Goal: Task Accomplishment & Management: Complete application form

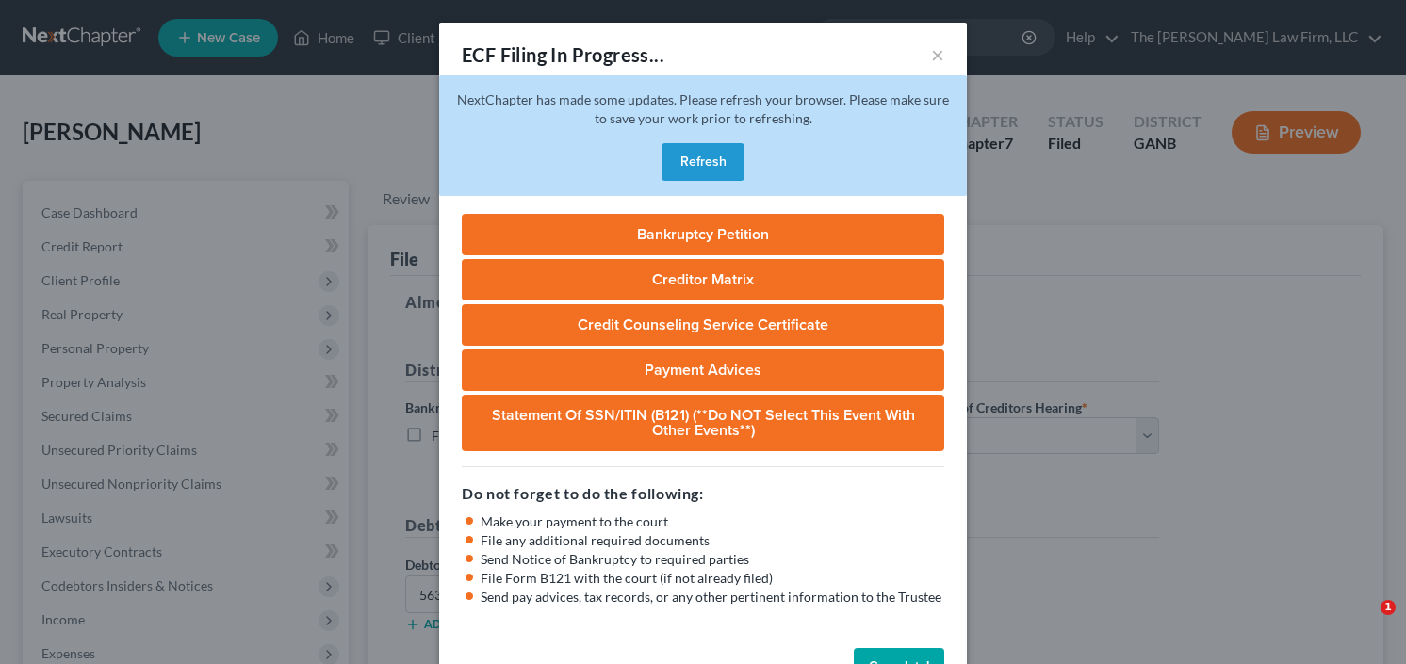
select select "0"
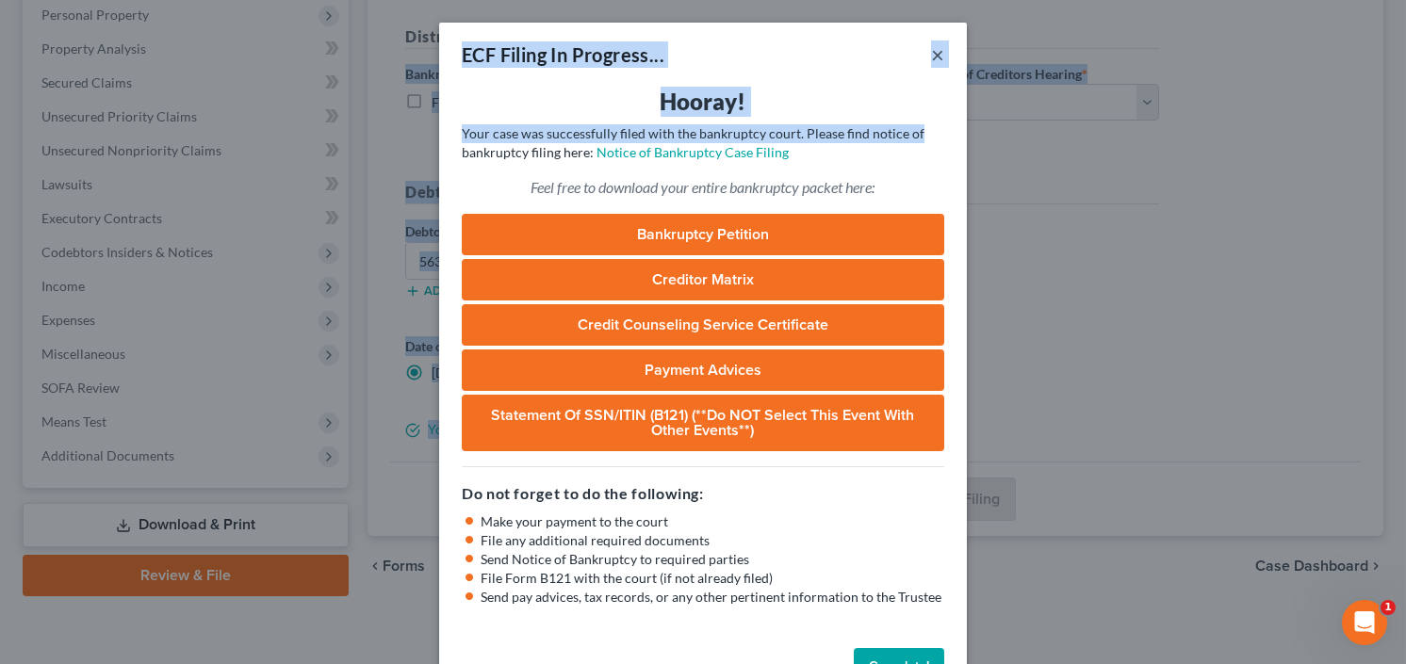
click at [937, 56] on button "×" at bounding box center [937, 54] width 13 height 23
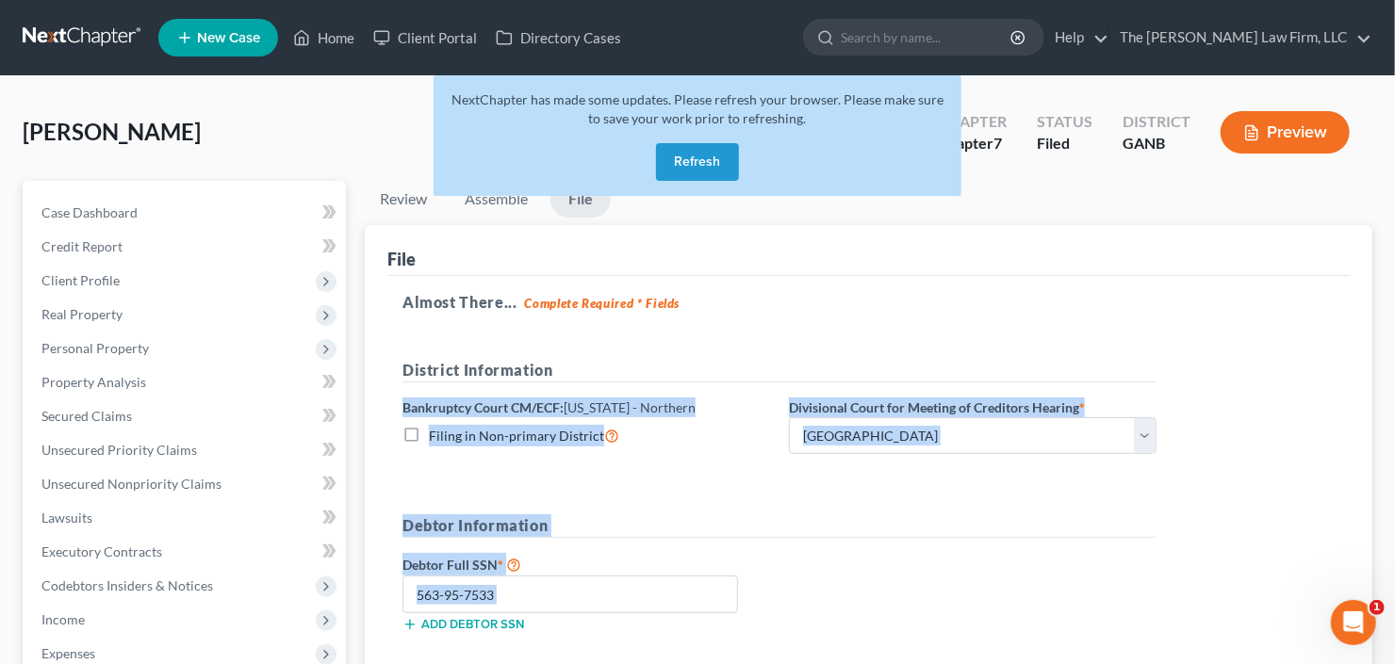
click at [695, 151] on button "Refresh" at bounding box center [697, 162] width 83 height 38
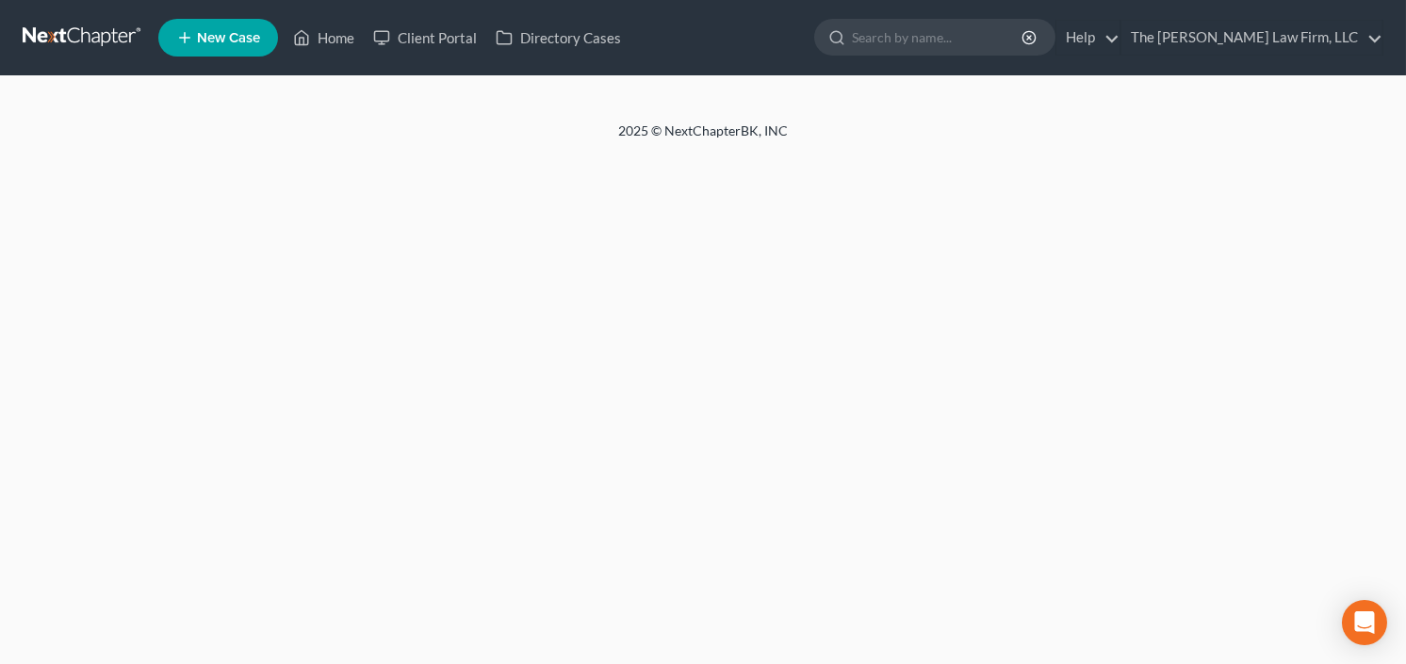
select select "1"
select select "0"
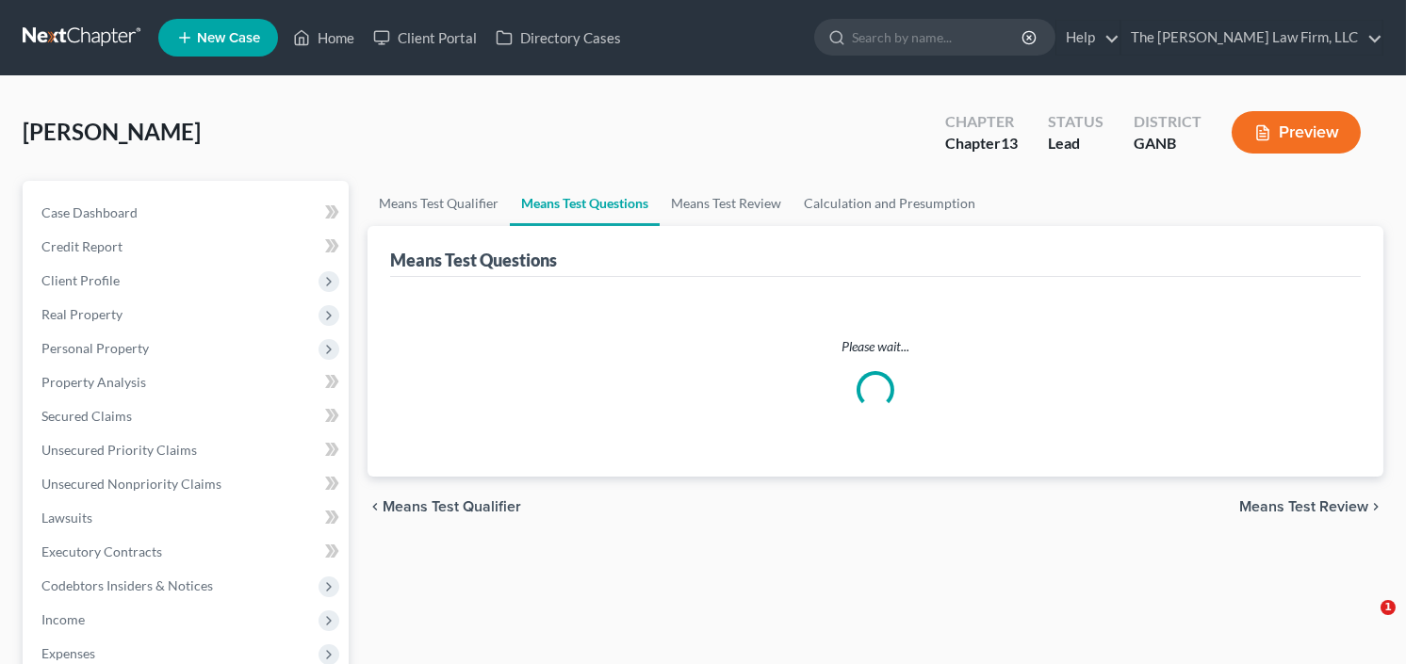
select select "1"
select select "0"
select select "60"
select select "0"
select select "60"
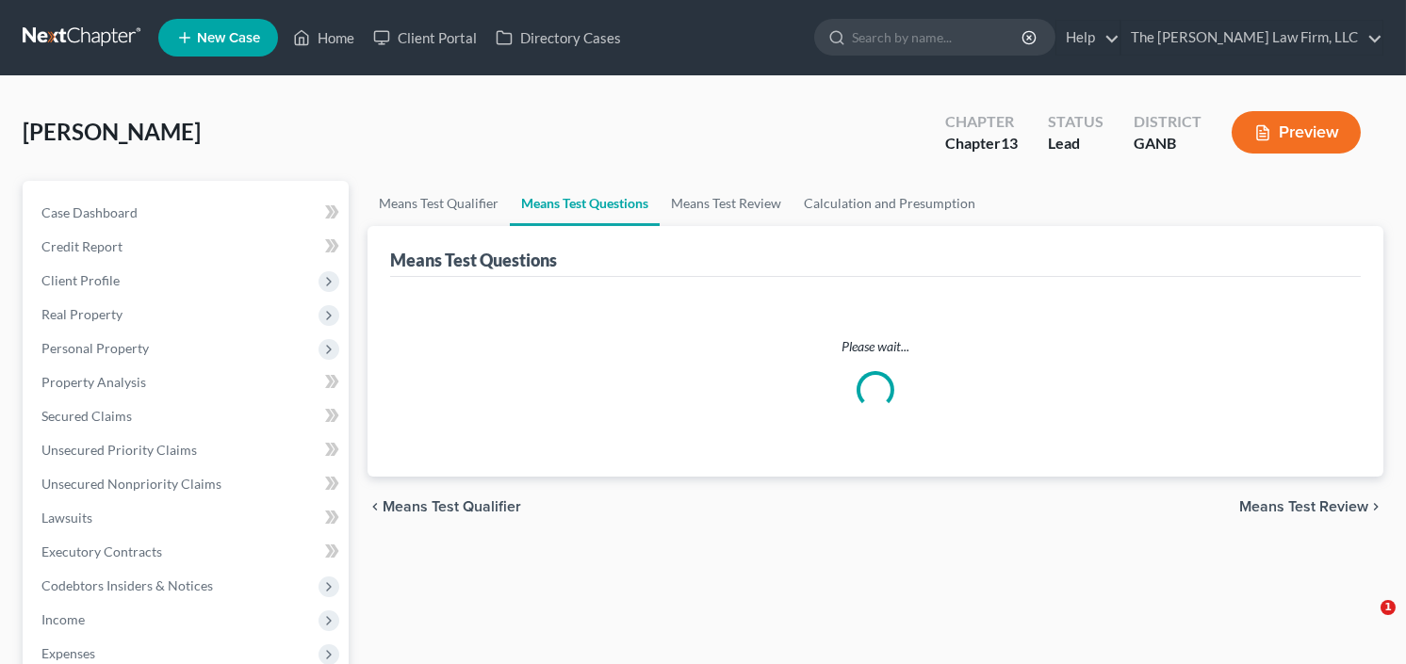
select select "1"
select select "60"
select select "0"
select select "60"
select select "1"
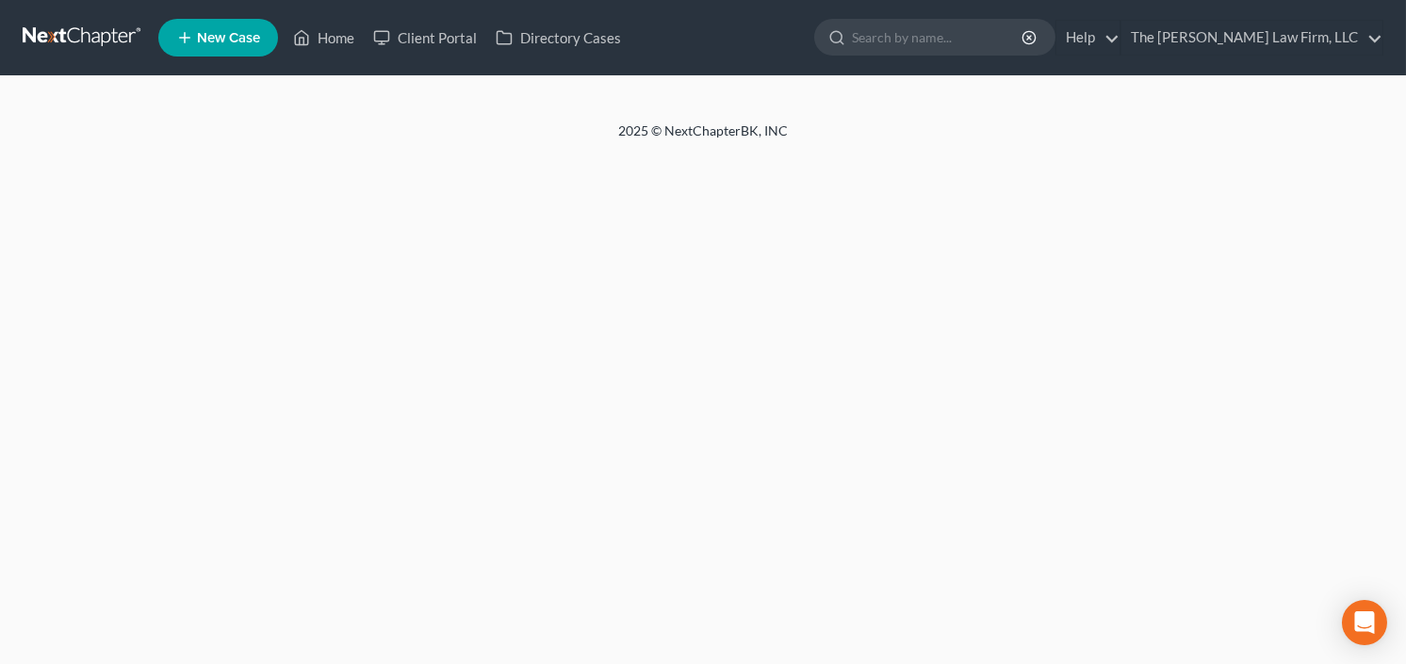
select select "5"
select select "0"
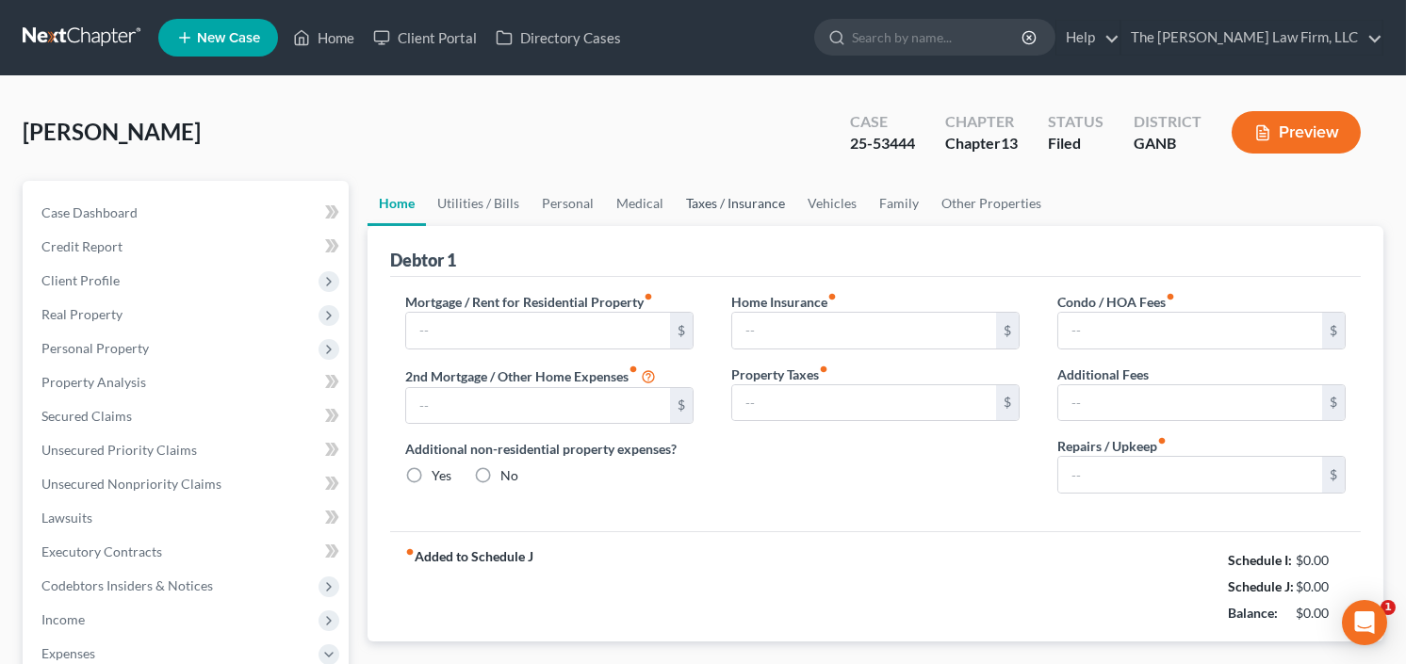
type input "1,543.00"
type input "0.00"
radio input "true"
type input "0.00"
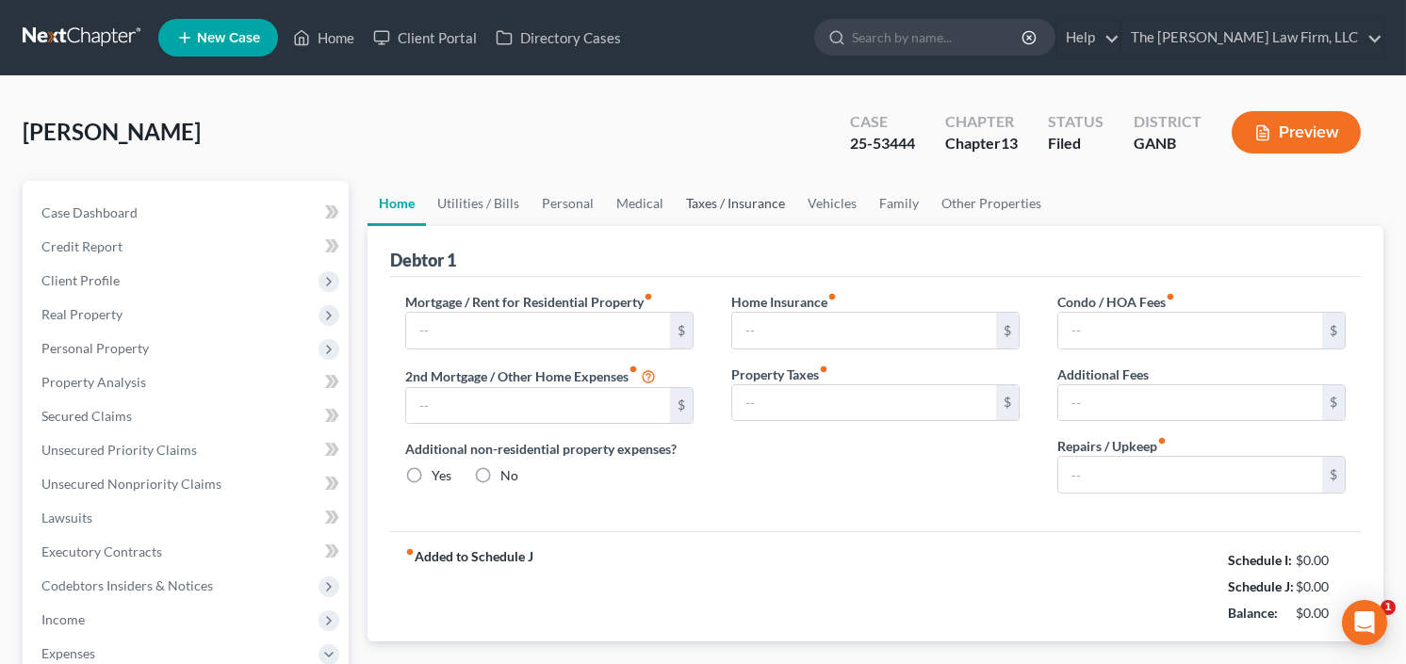
type input "0.00"
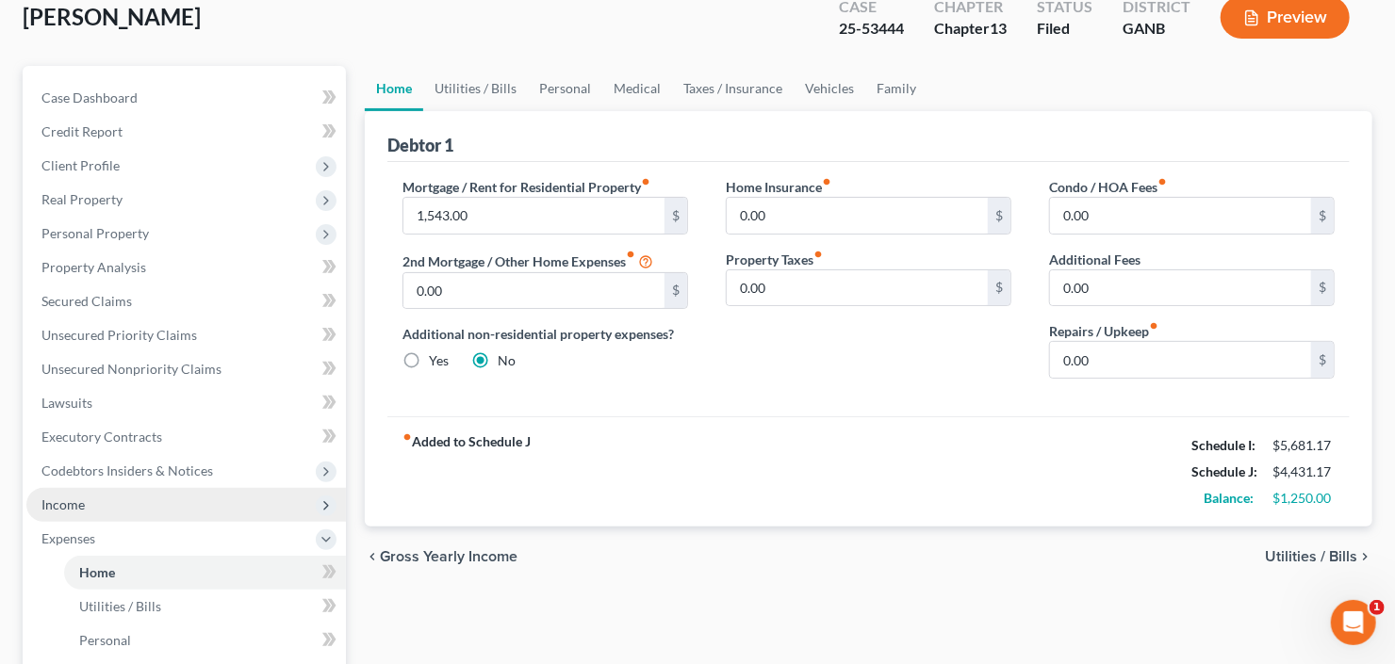
scroll to position [151, 0]
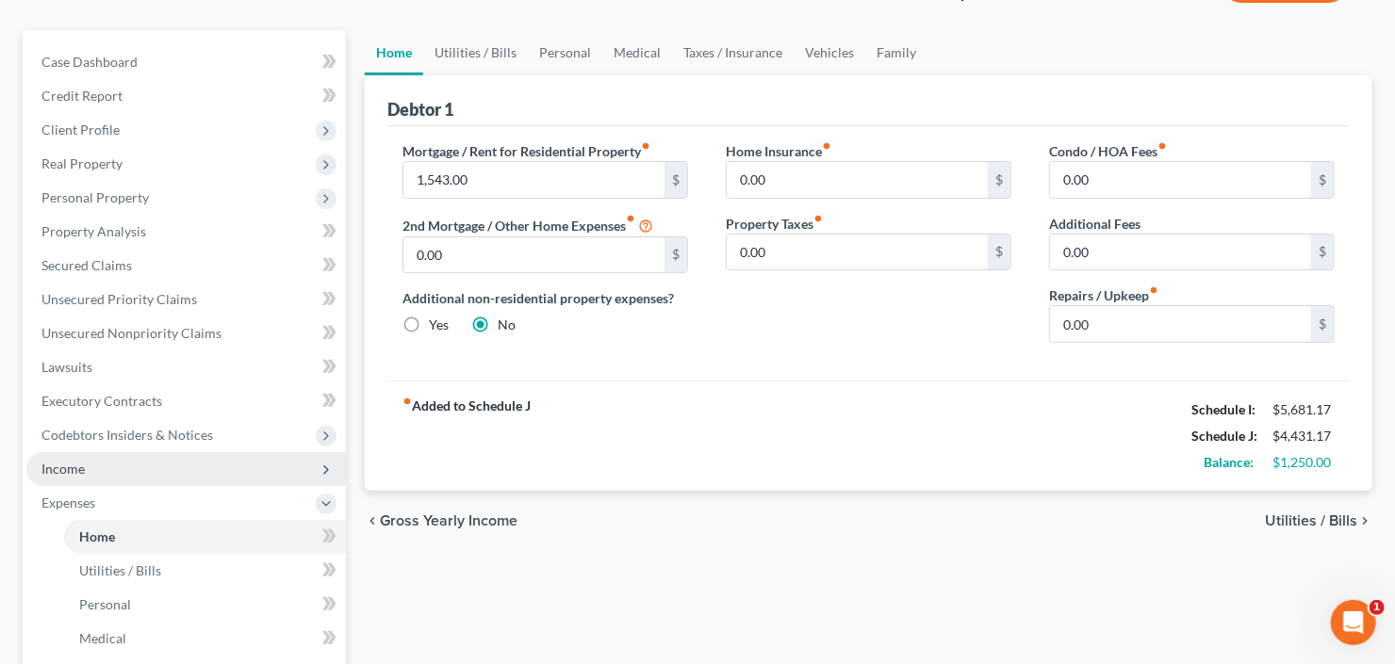
click at [90, 463] on span "Income" at bounding box center [186, 469] width 320 height 34
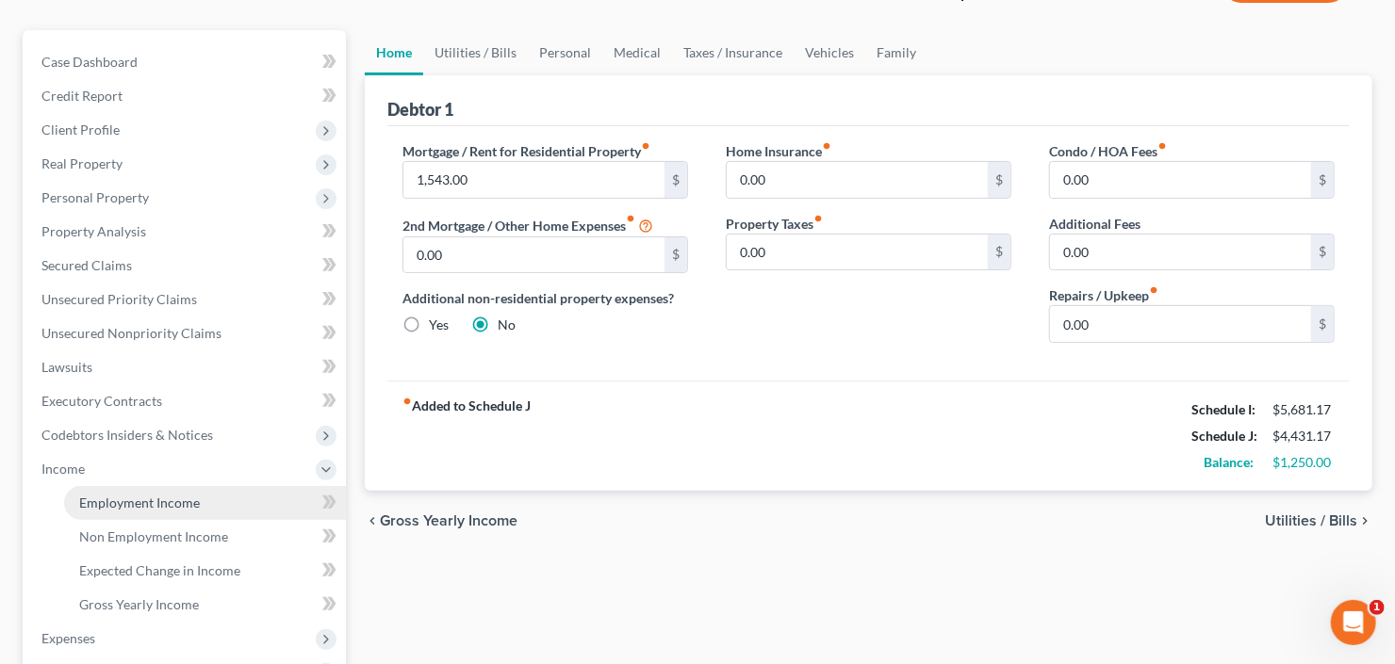
click at [123, 502] on span "Employment Income" at bounding box center [139, 503] width 121 height 16
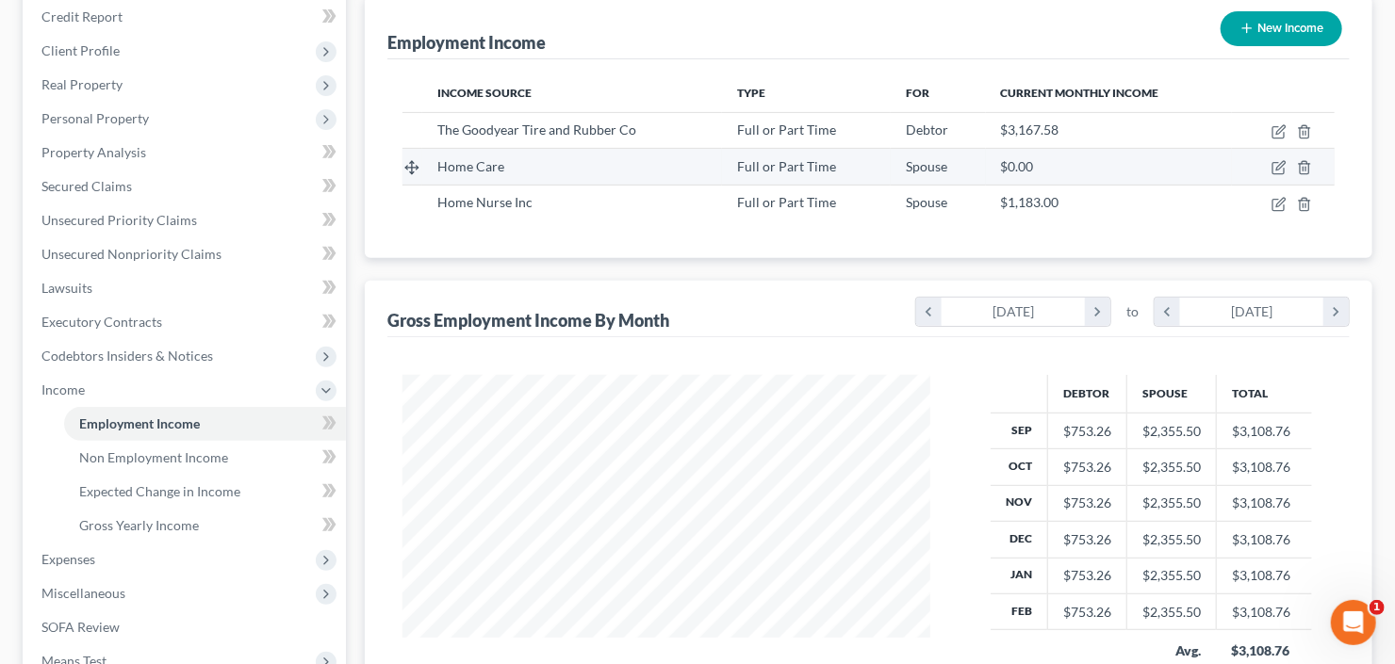
scroll to position [302, 0]
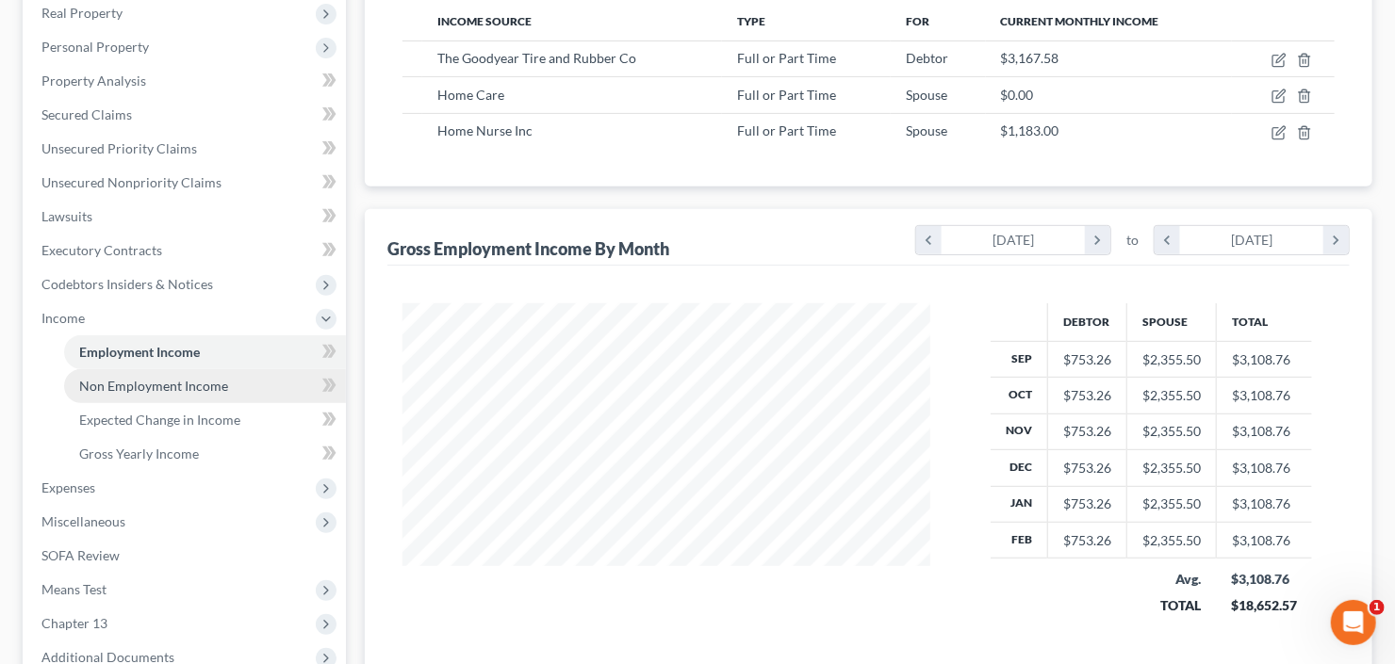
click at [195, 370] on link "Non Employment Income" at bounding box center [205, 386] width 282 height 34
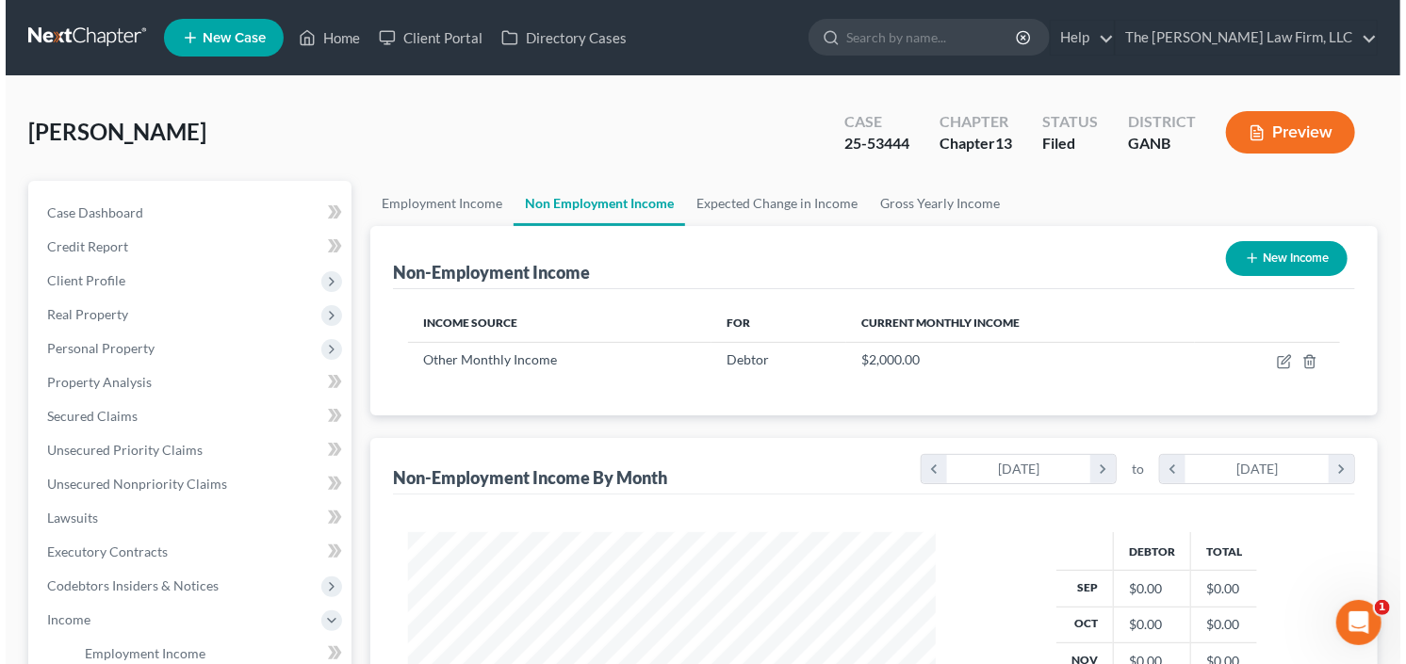
scroll to position [336, 566]
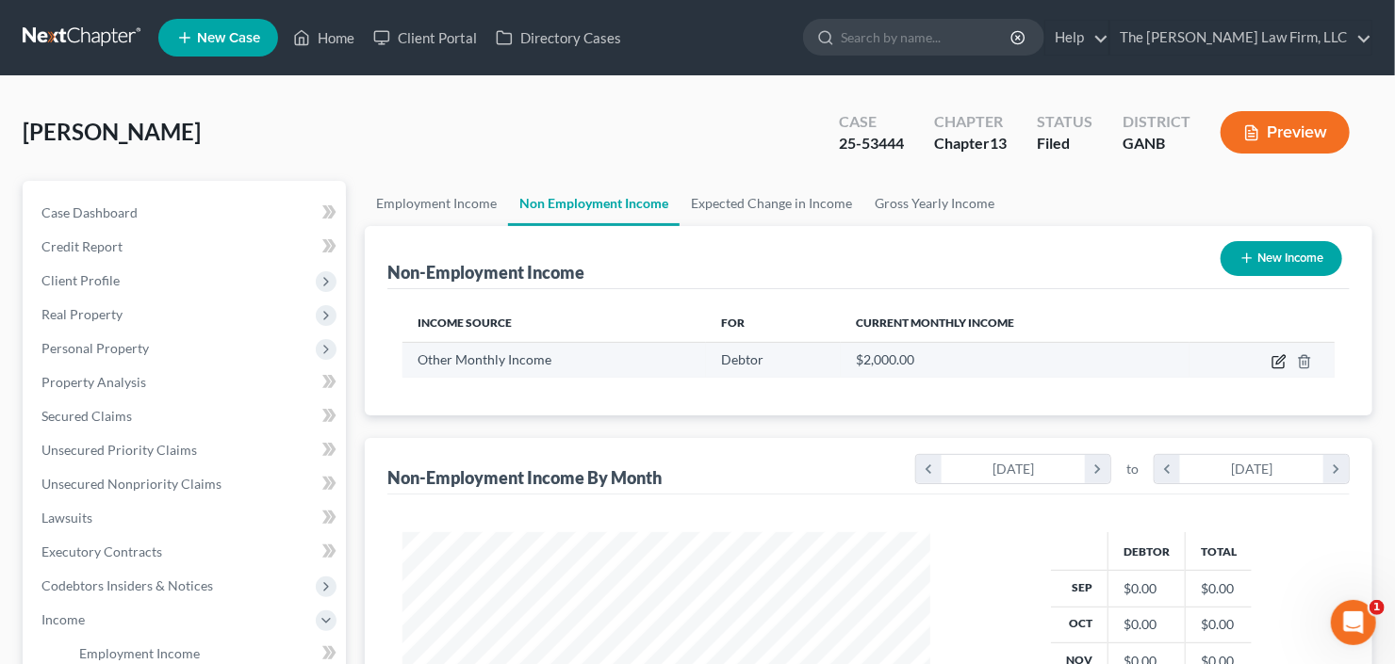
click at [1281, 356] on icon "button" at bounding box center [1280, 359] width 8 height 8
select select "13"
select select "0"
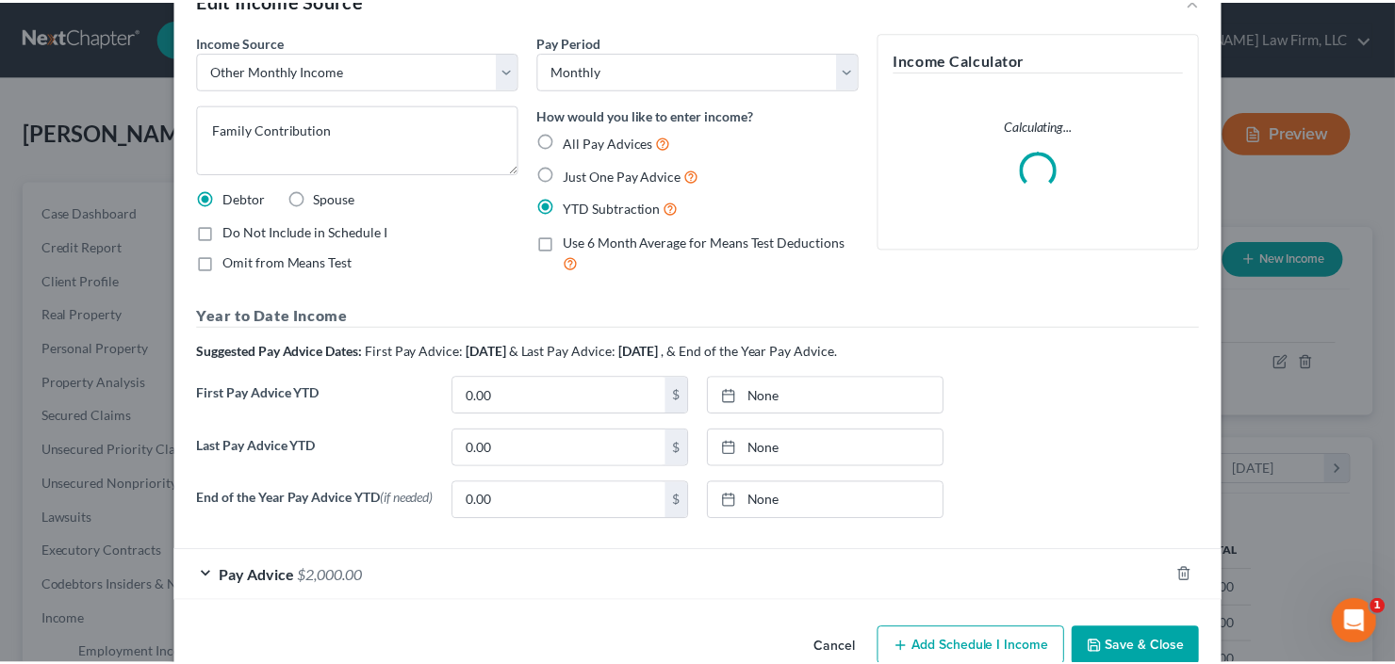
scroll to position [97, 0]
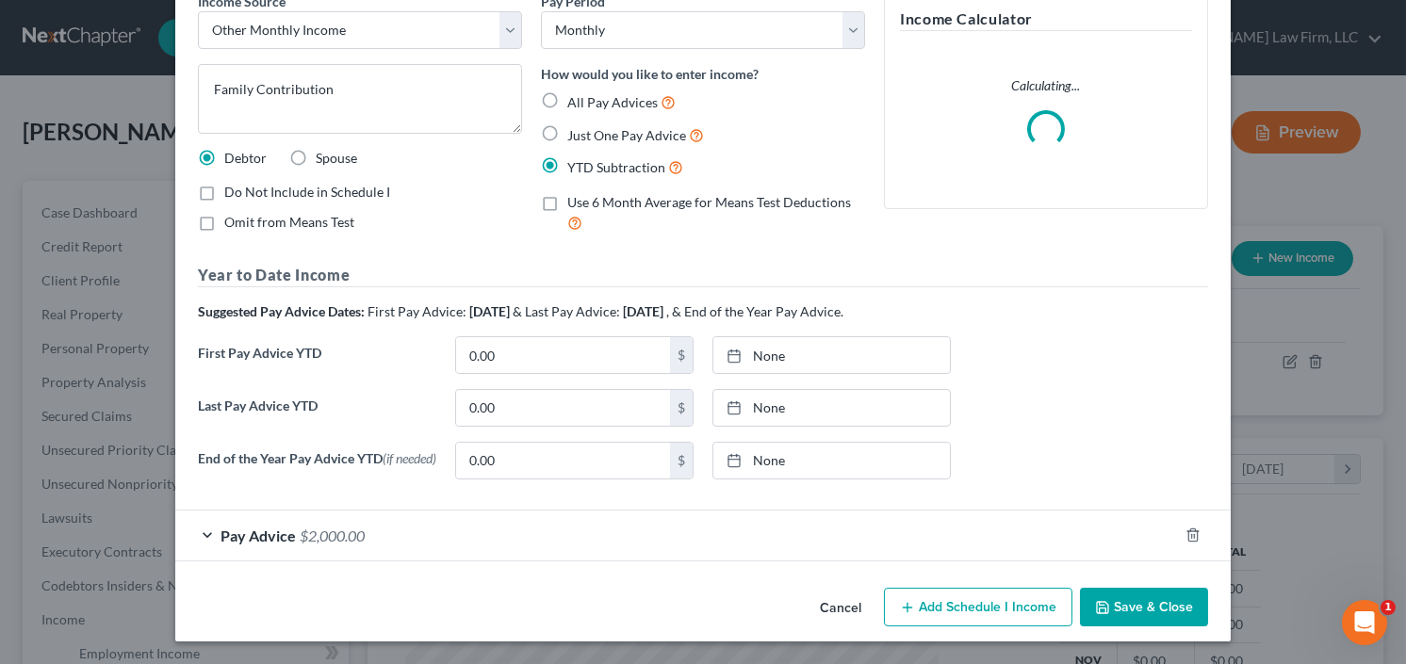
click at [1140, 607] on button "Save & Close" at bounding box center [1144, 608] width 128 height 40
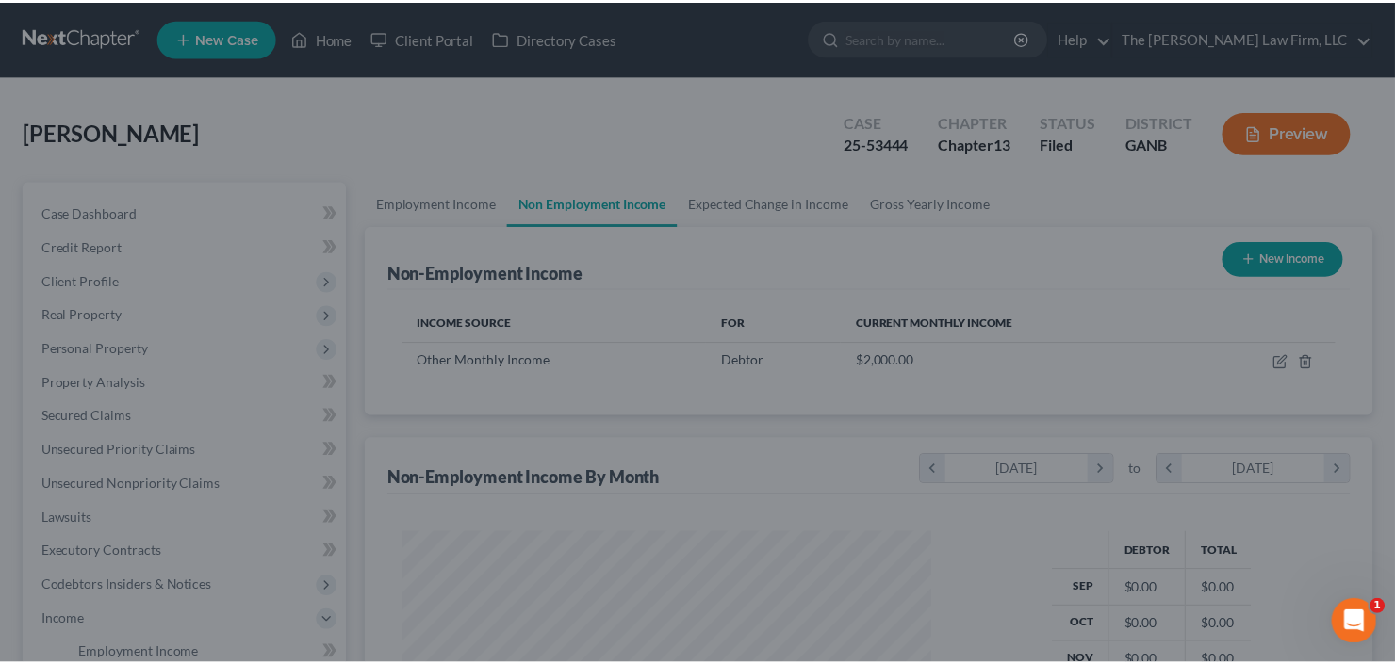
scroll to position [942172, 941942]
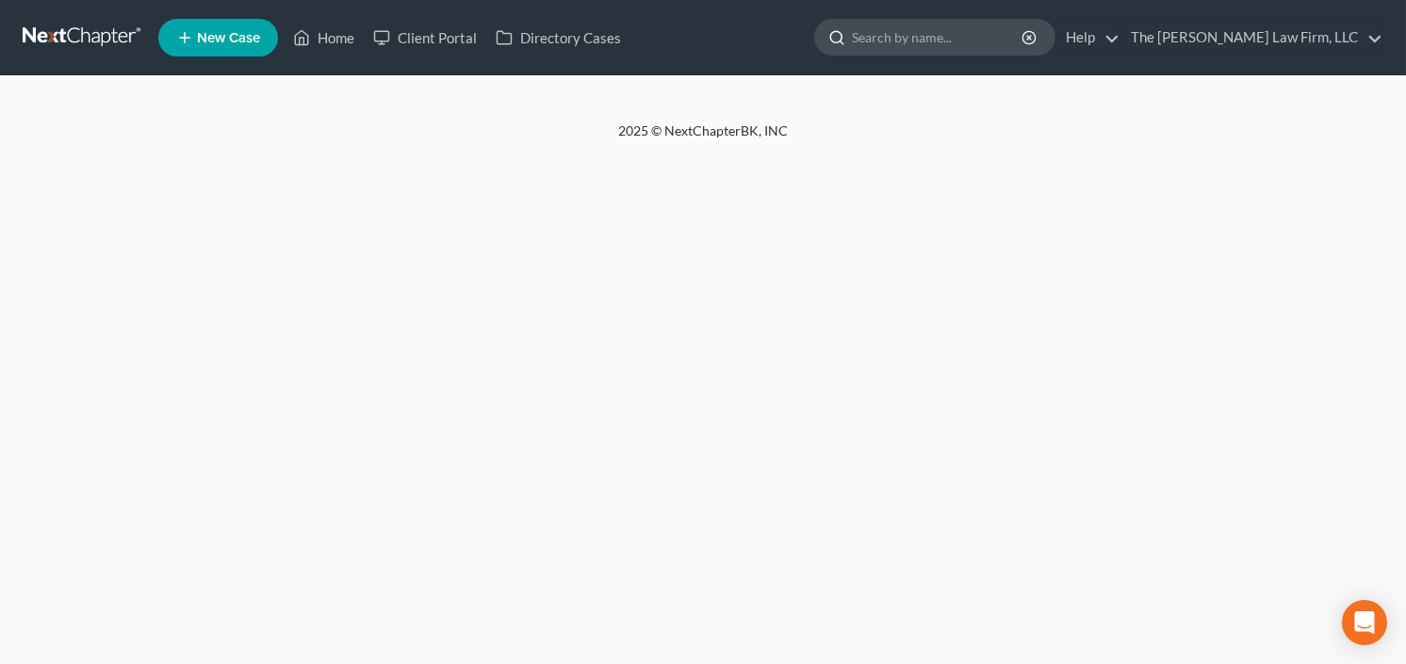
click at [903, 38] on input "search" at bounding box center [938, 37] width 172 height 35
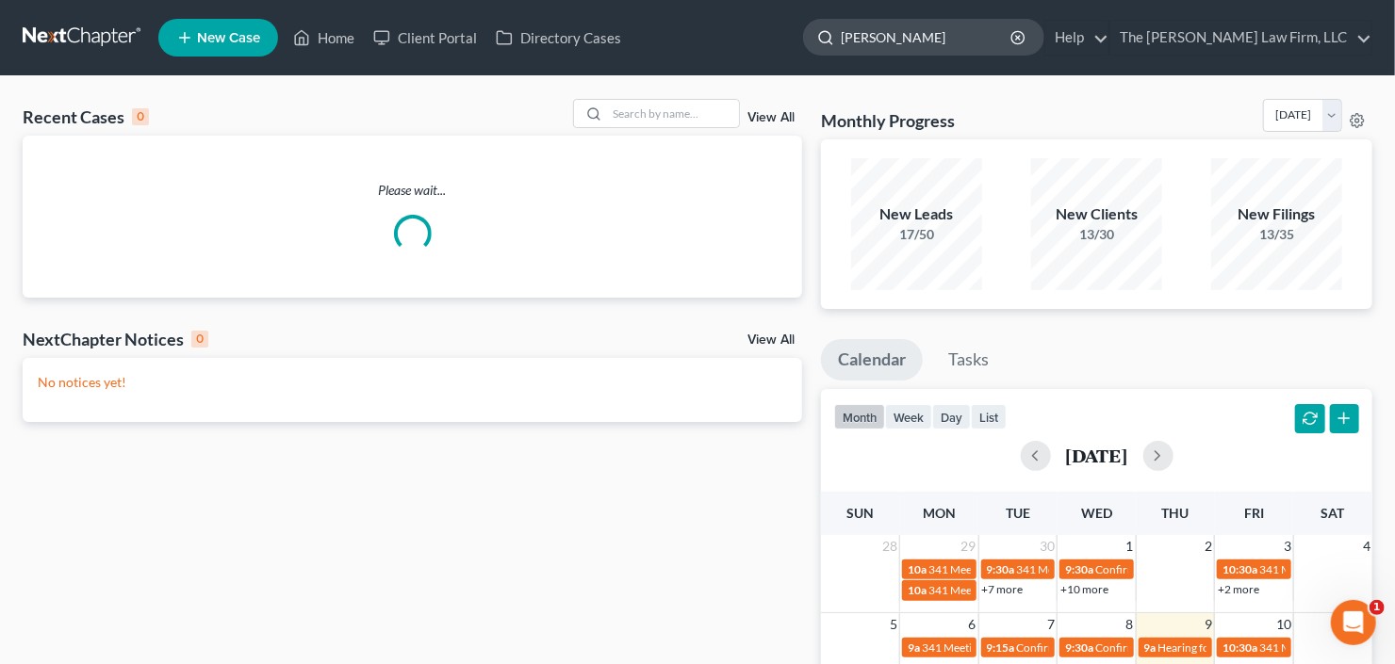
type input "[PERSON_NAME]"
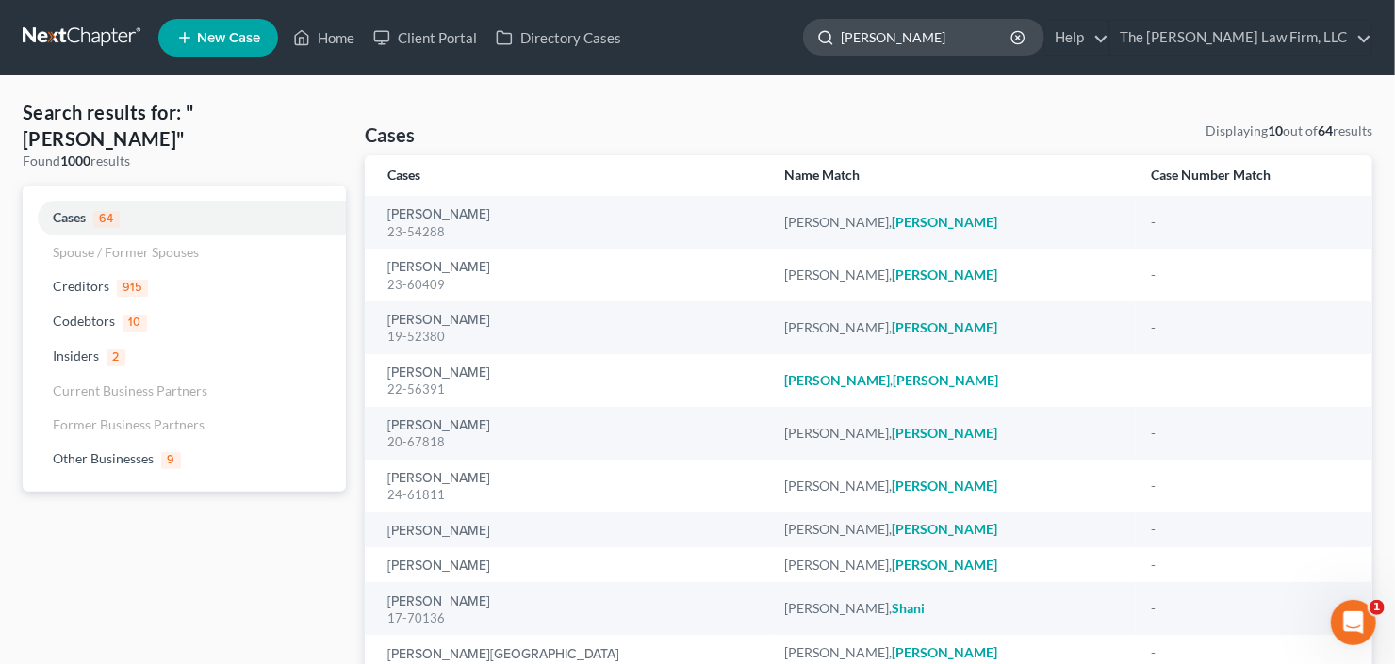
click at [952, 34] on input "[PERSON_NAME]" at bounding box center [927, 37] width 172 height 35
drag, startPoint x: 952, startPoint y: 34, endPoint x: 661, endPoint y: 96, distance: 297.8
click at [668, 90] on div "Home New Case Client Portal Directory Cases The [PERSON_NAME] Law Firm, LLC [EM…" at bounding box center [697, 404] width 1395 height 808
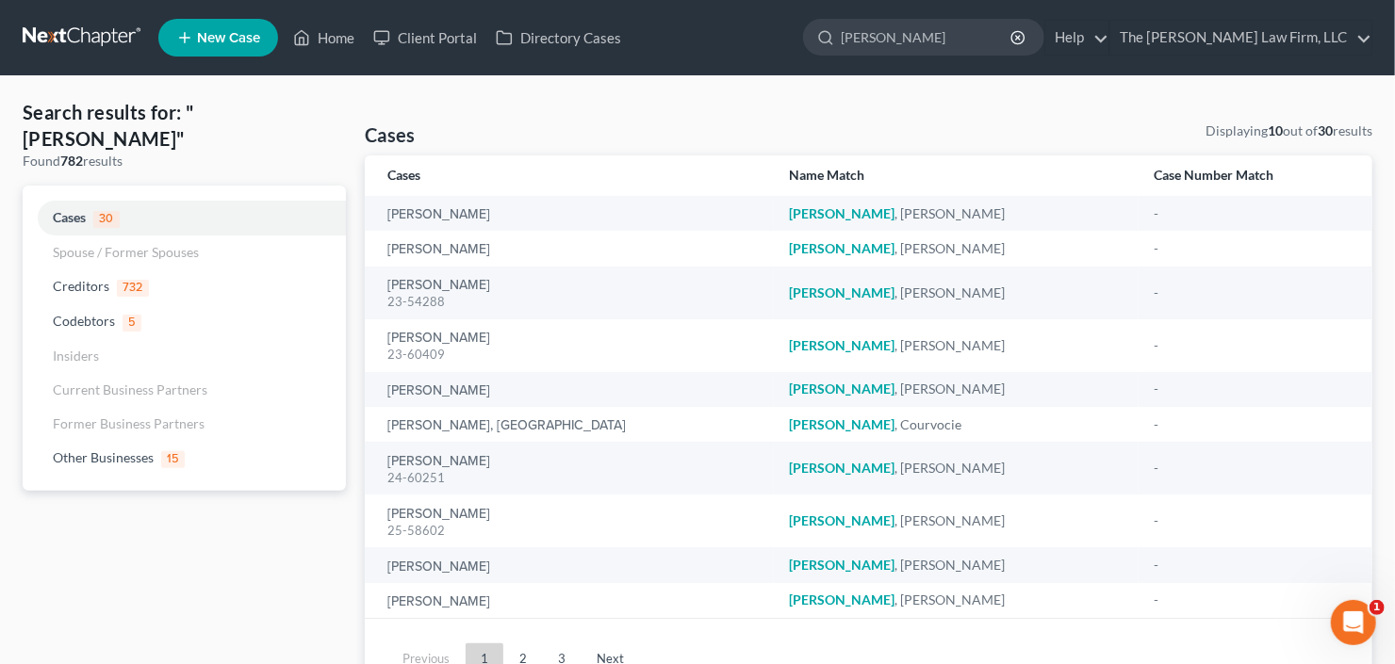
type input "[PERSON_NAME]"
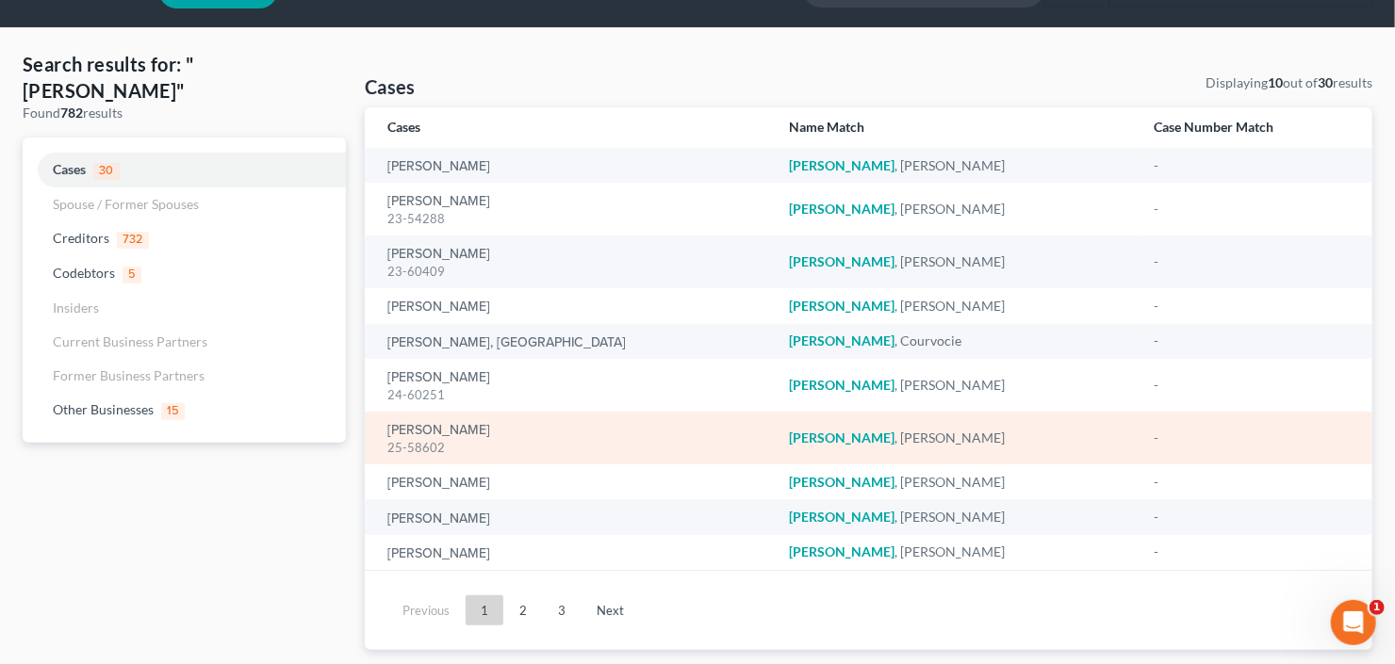
scroll to position [75, 0]
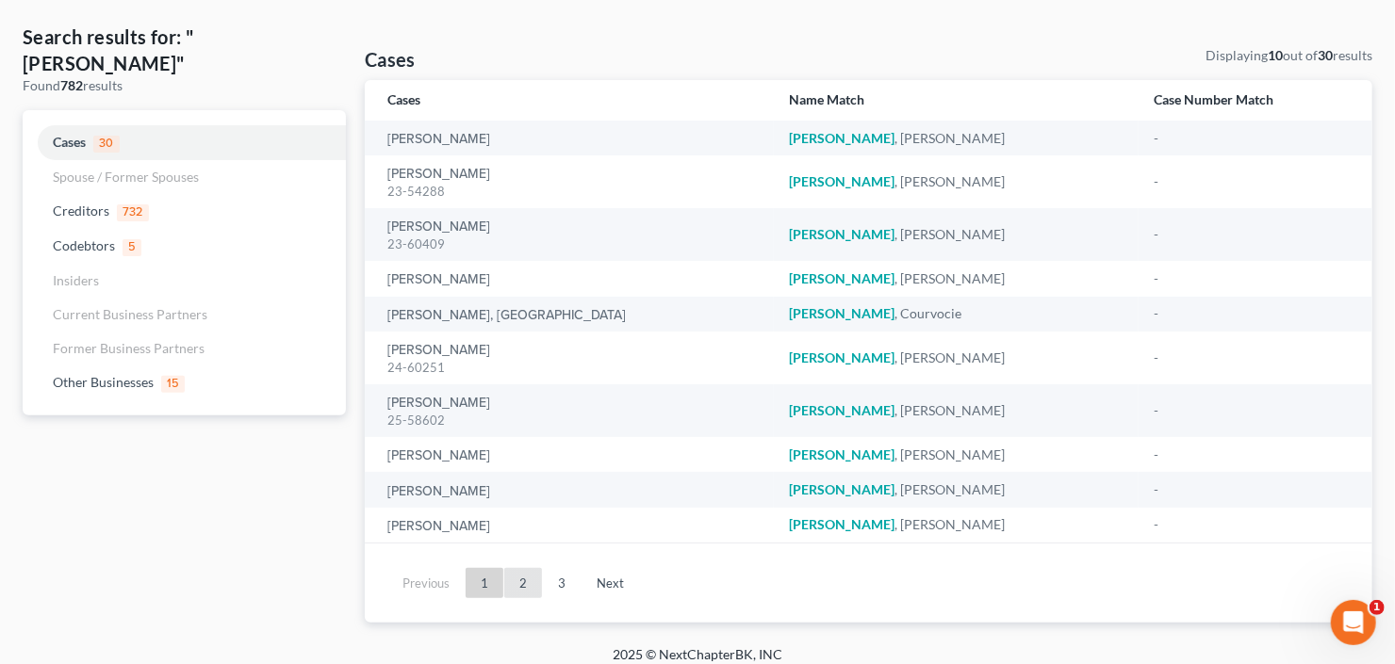
click at [515, 584] on link "2" at bounding box center [523, 583] width 38 height 30
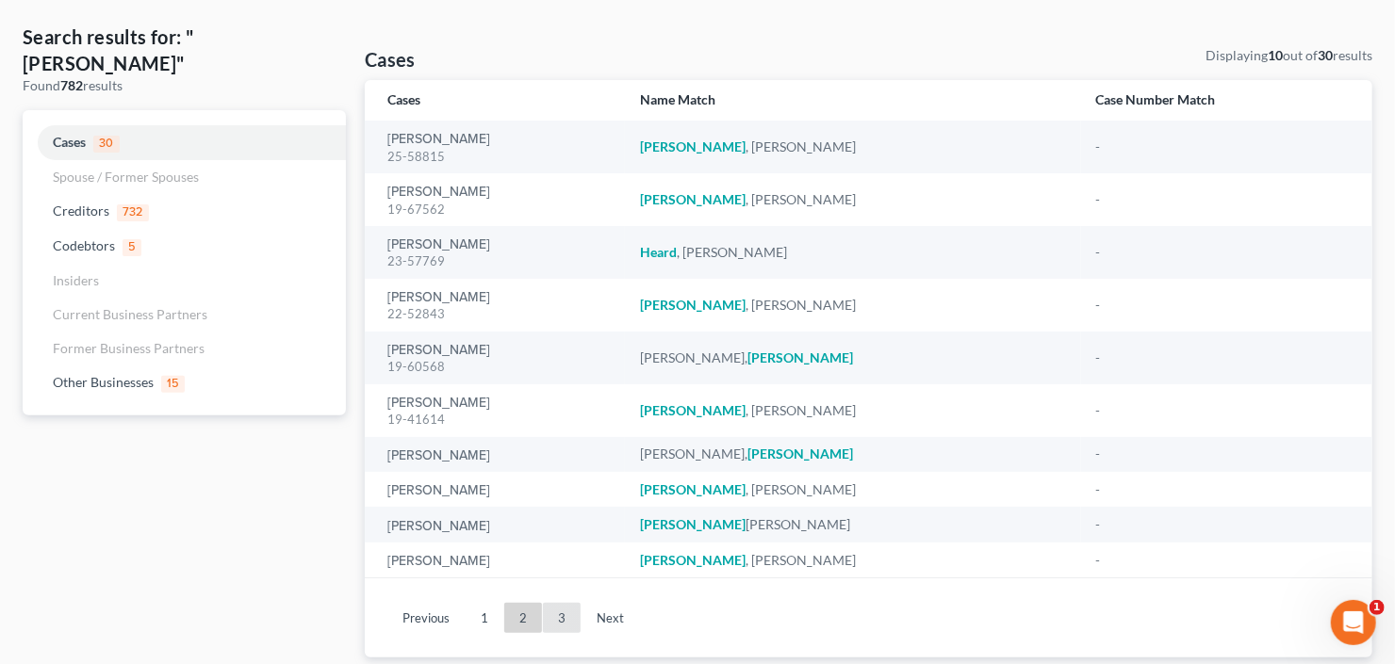
click at [560, 618] on link "3" at bounding box center [562, 618] width 38 height 30
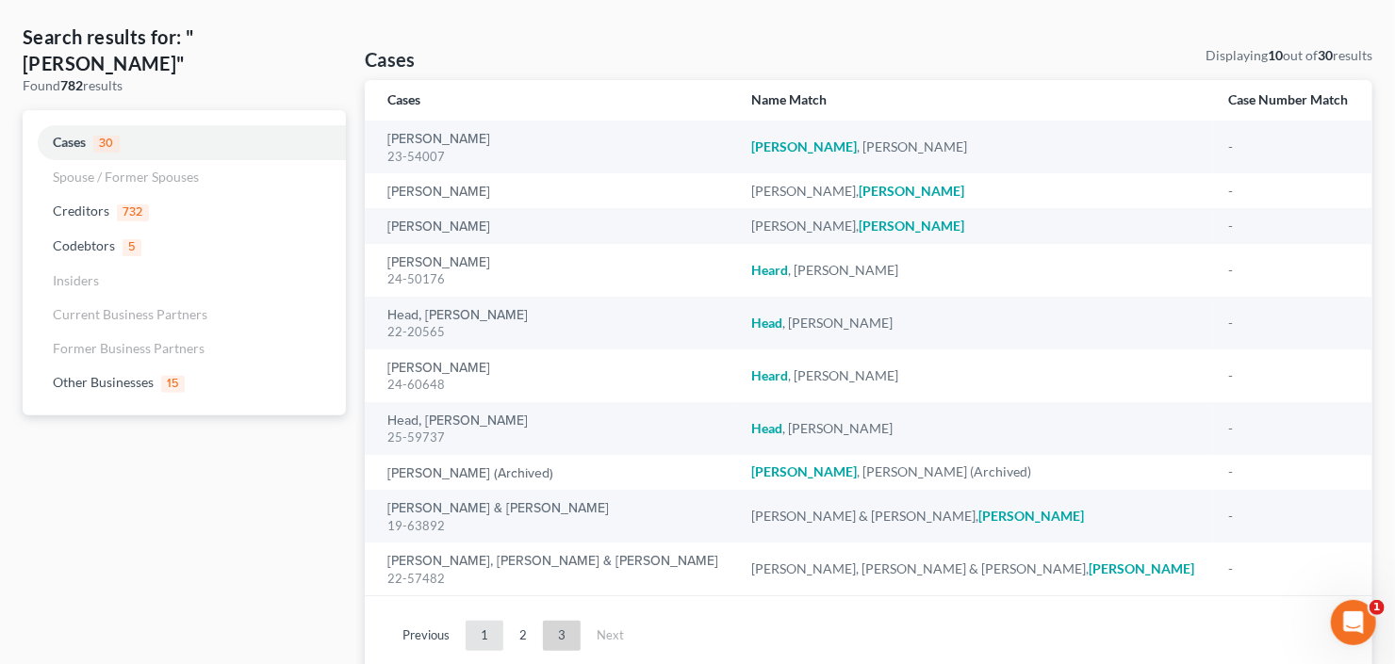
click at [485, 639] on link "1" at bounding box center [485, 636] width 38 height 30
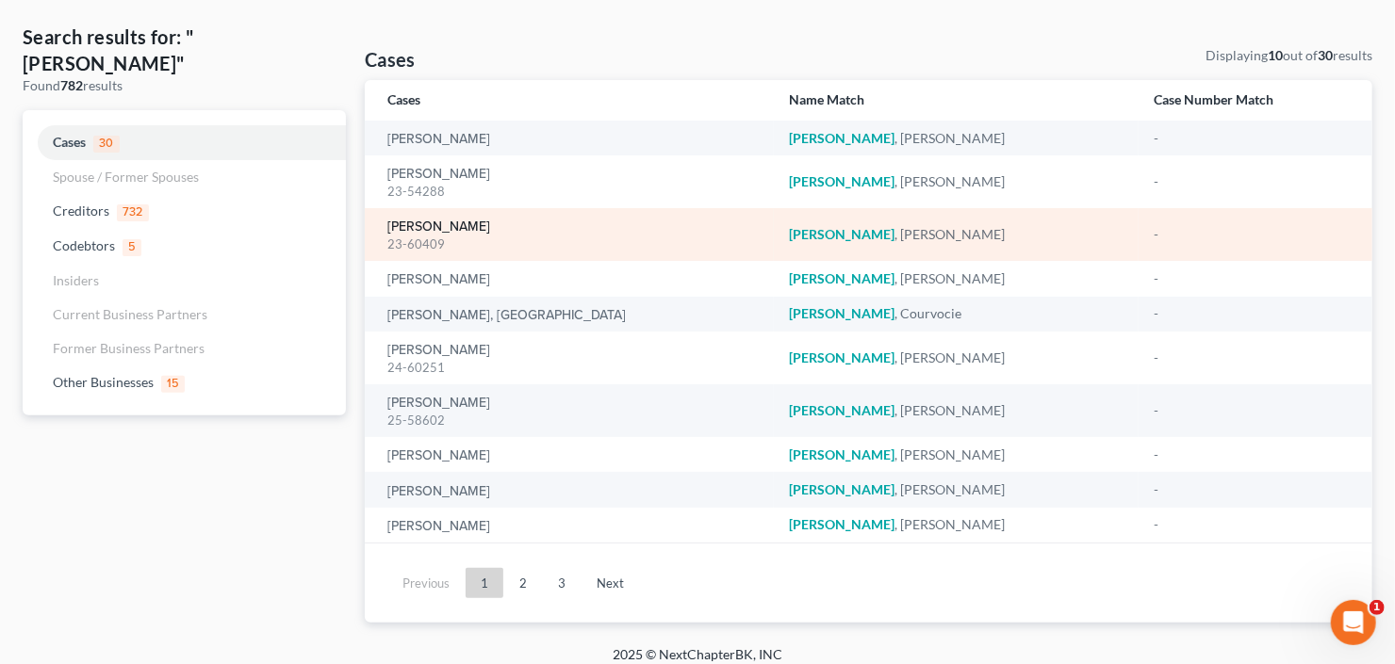
click at [435, 228] on link "Henderson, Shanee" at bounding box center [438, 227] width 103 height 13
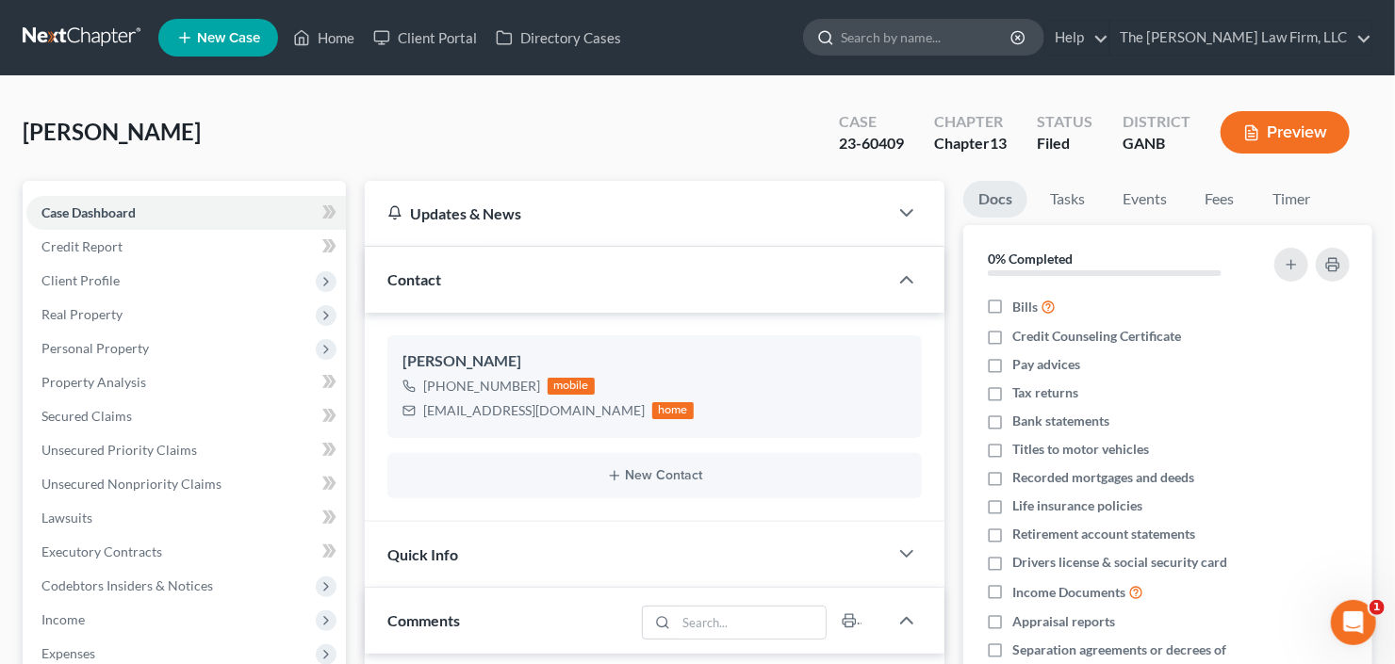
click at [942, 44] on input "search" at bounding box center [927, 37] width 172 height 35
type input "byron"
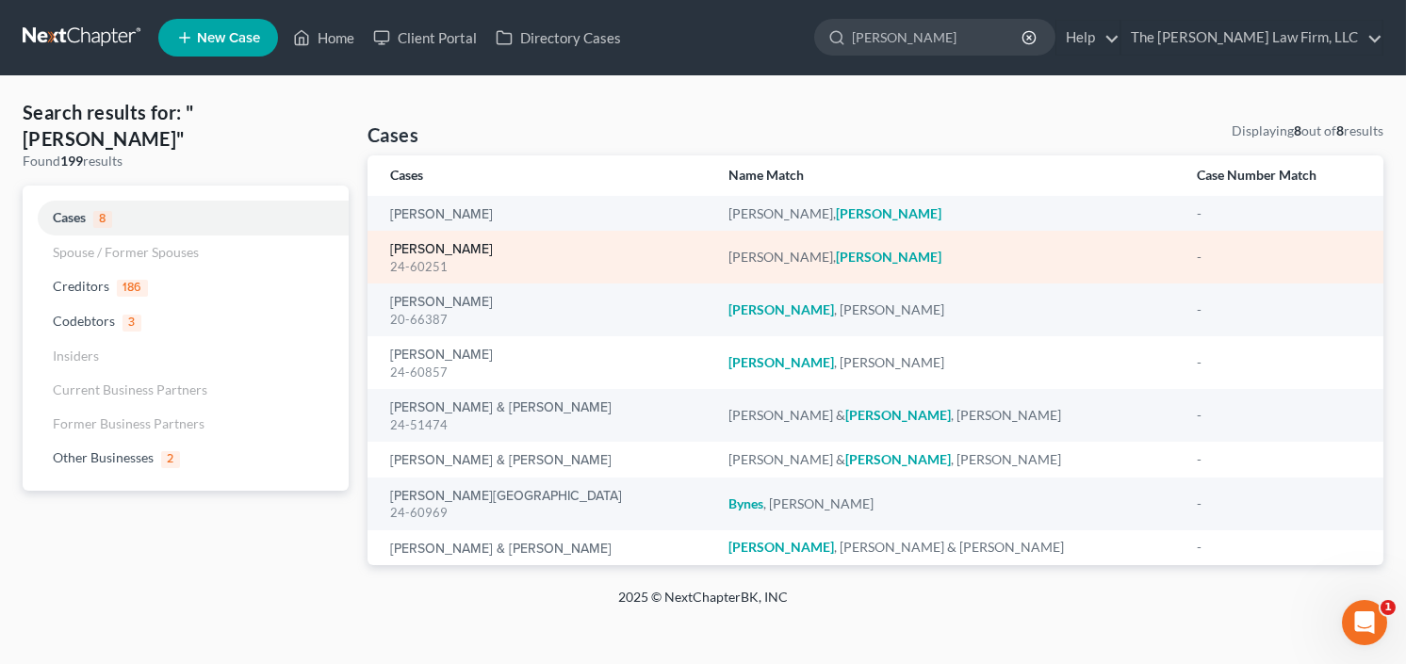
click at [446, 246] on link "Henderson, Byron" at bounding box center [441, 249] width 103 height 13
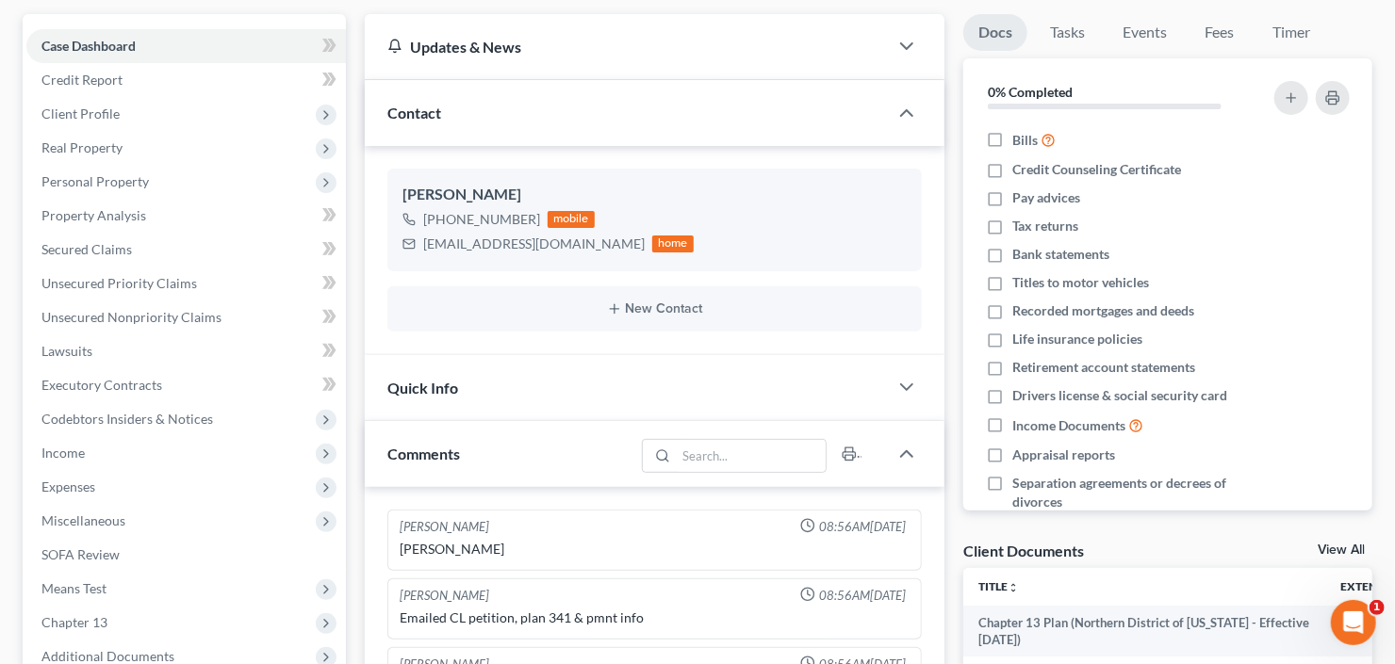
scroll to position [30, 0]
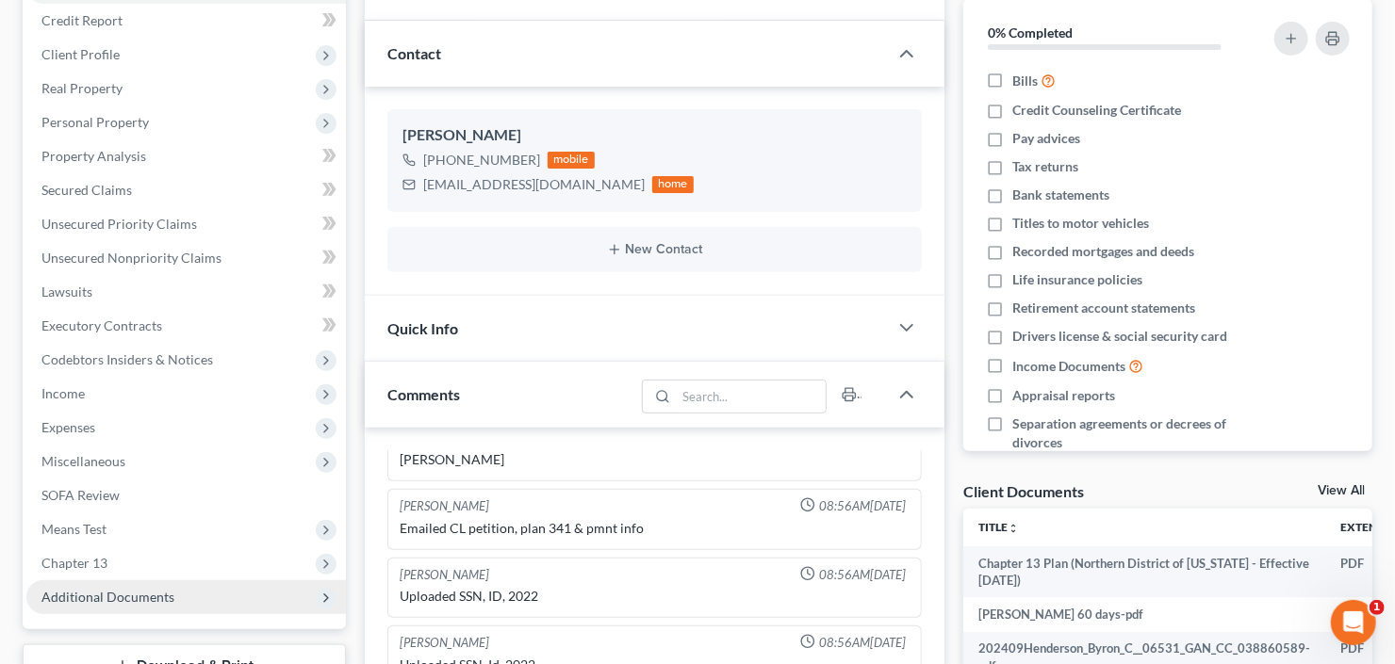
click at [106, 601] on span "Additional Documents" at bounding box center [186, 598] width 320 height 34
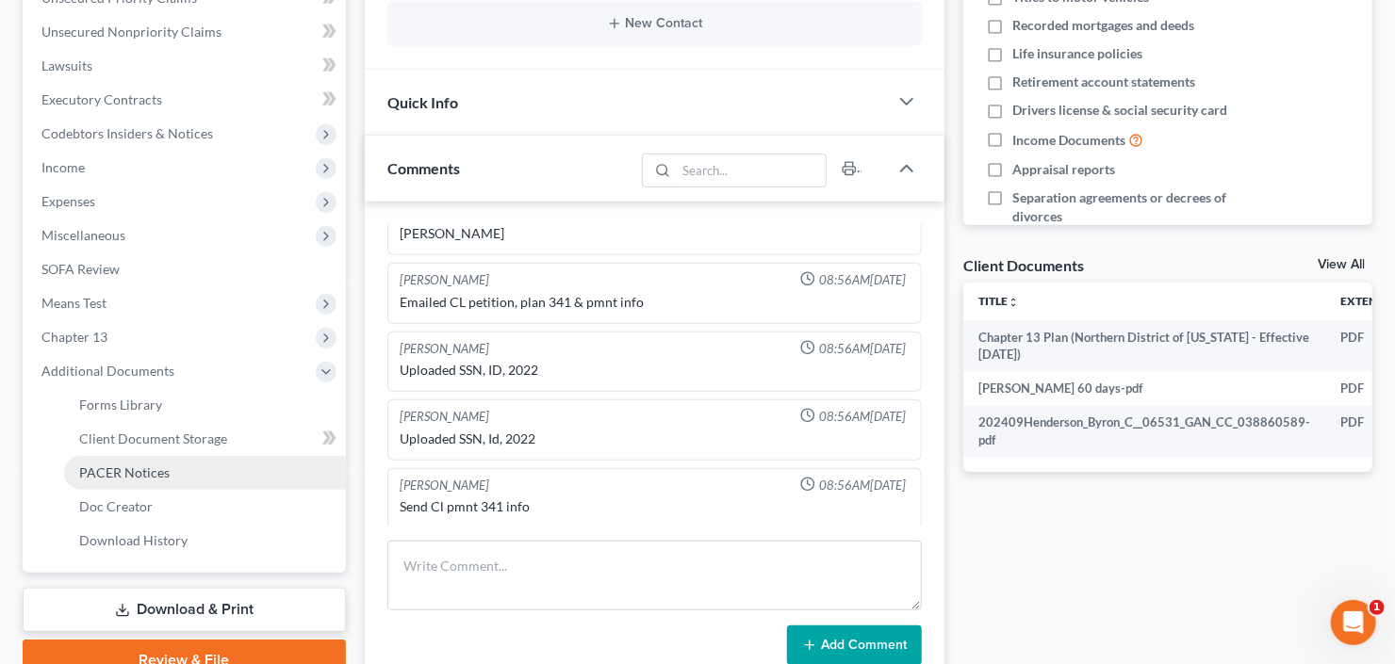
click at [154, 474] on span "PACER Notices" at bounding box center [124, 473] width 90 height 16
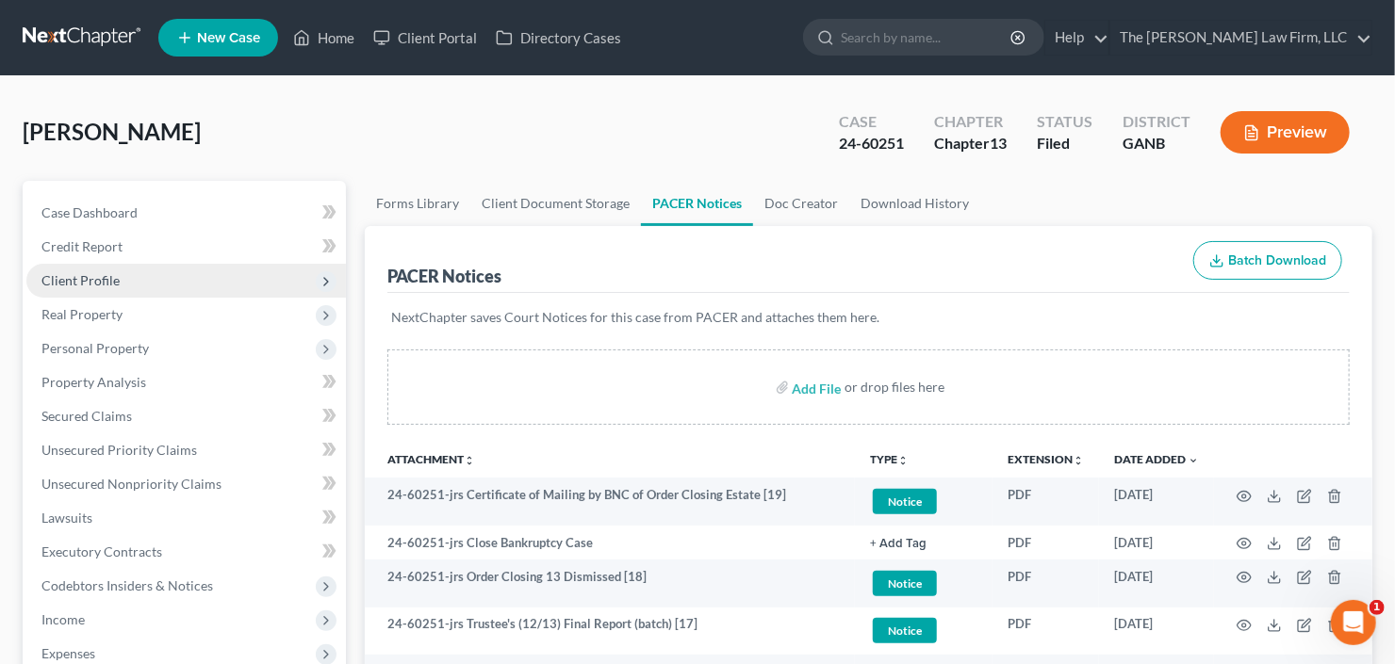
click at [105, 287] on span "Client Profile" at bounding box center [186, 281] width 320 height 34
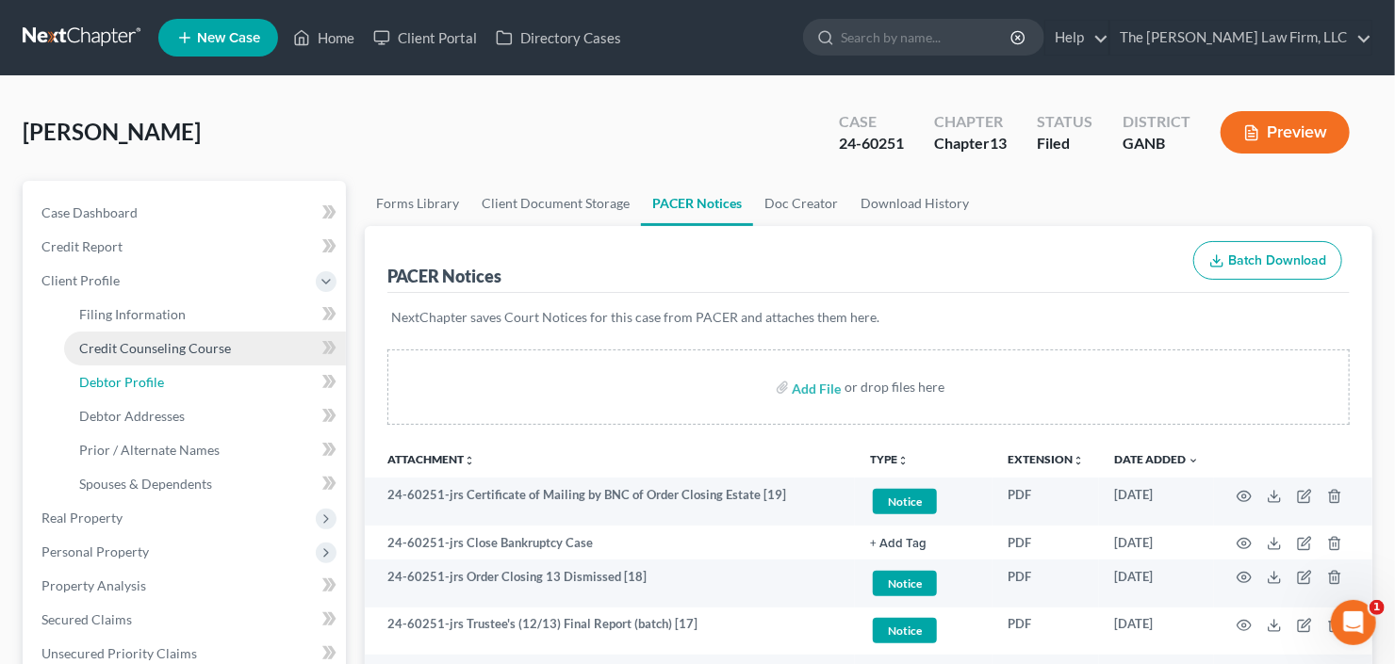
click at [132, 380] on span "Debtor Profile" at bounding box center [121, 382] width 85 height 16
select select "1"
select select "2"
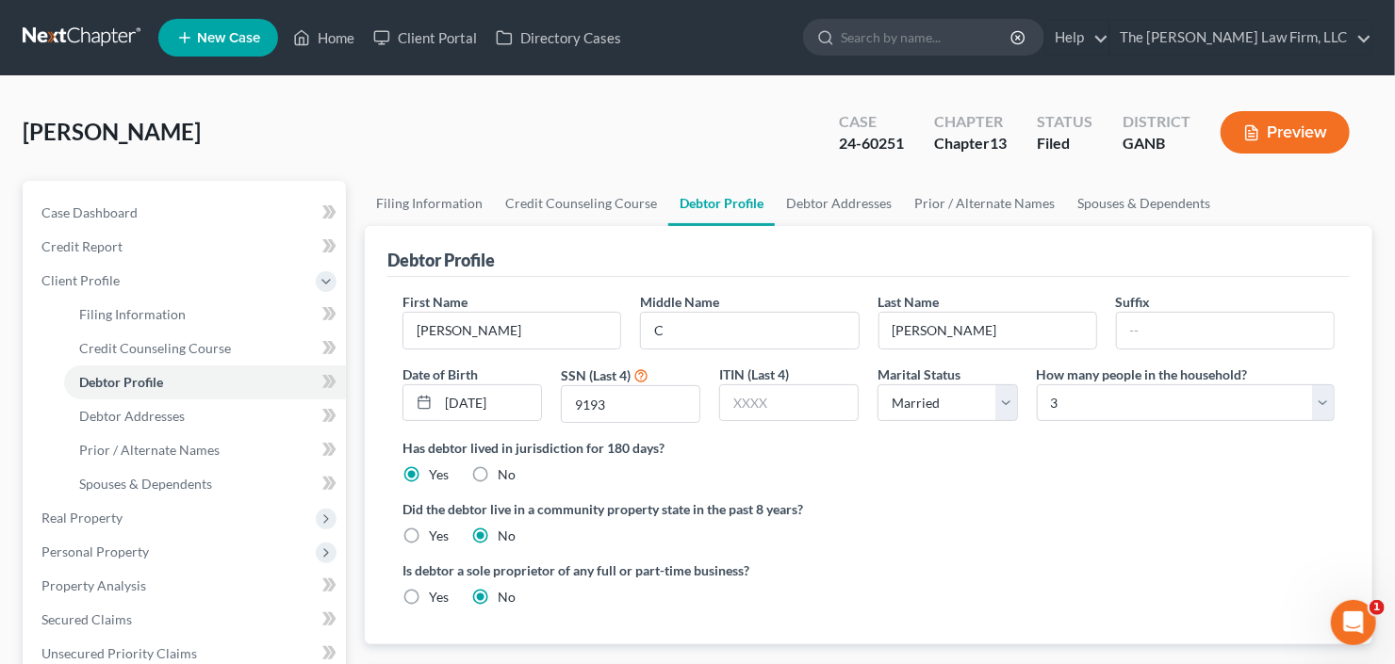
radio input "true"
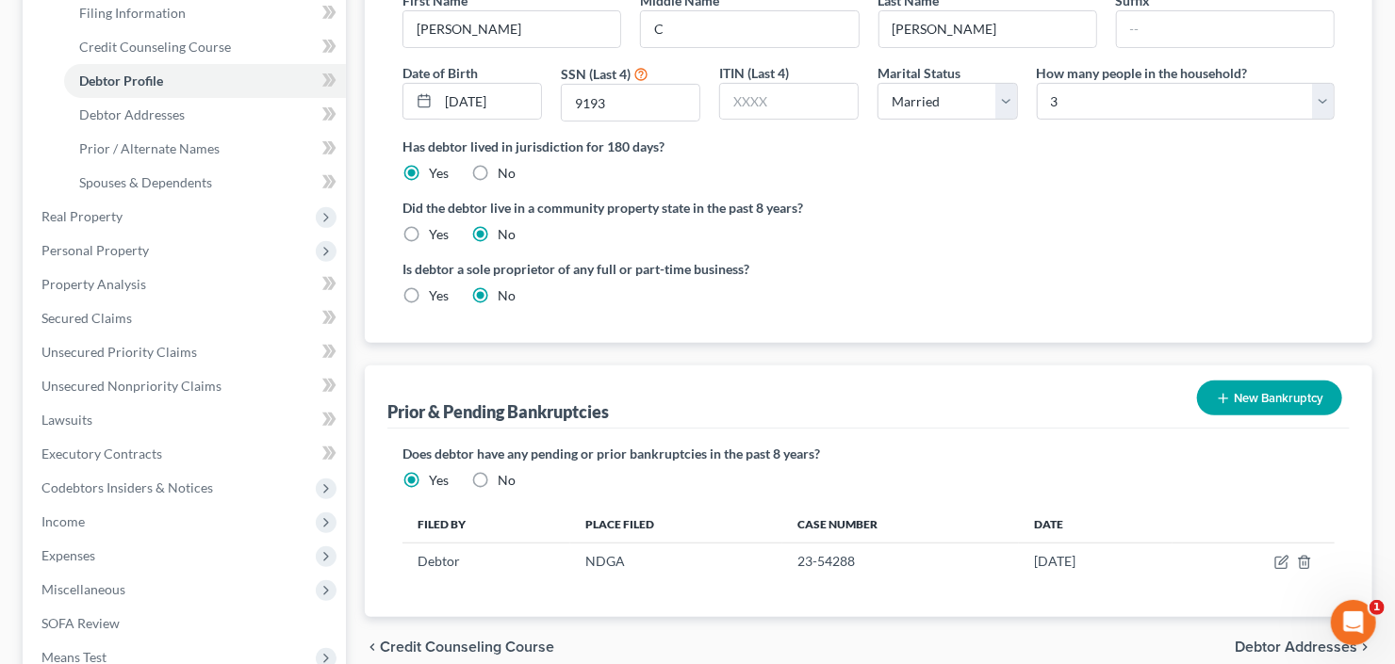
scroll to position [75, 0]
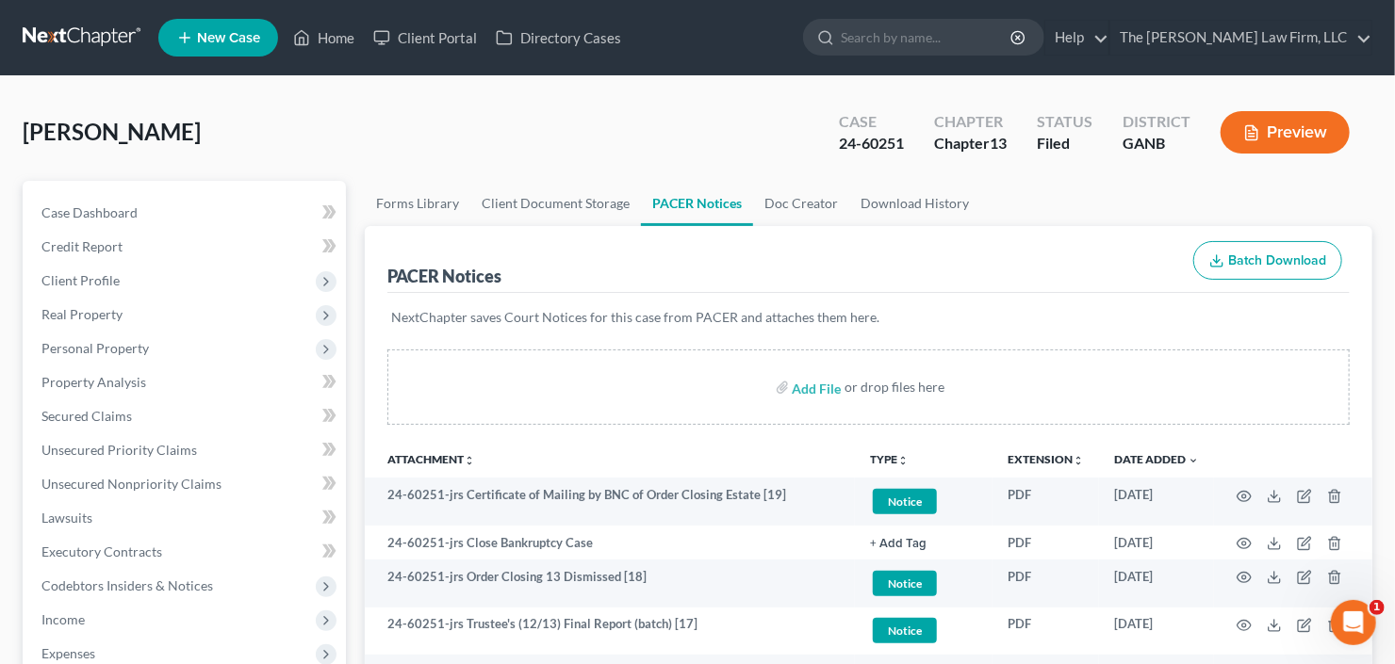
select select "1"
select select "2"
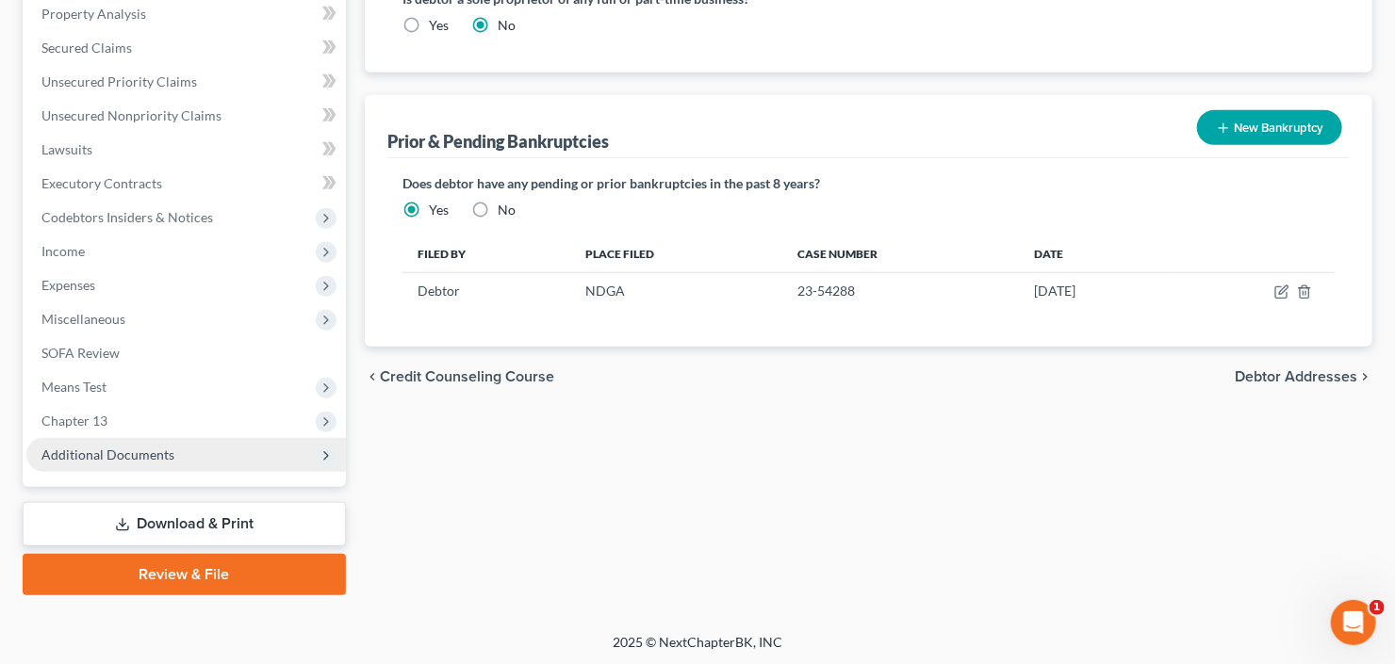
click at [119, 461] on span "Additional Documents" at bounding box center [186, 455] width 320 height 34
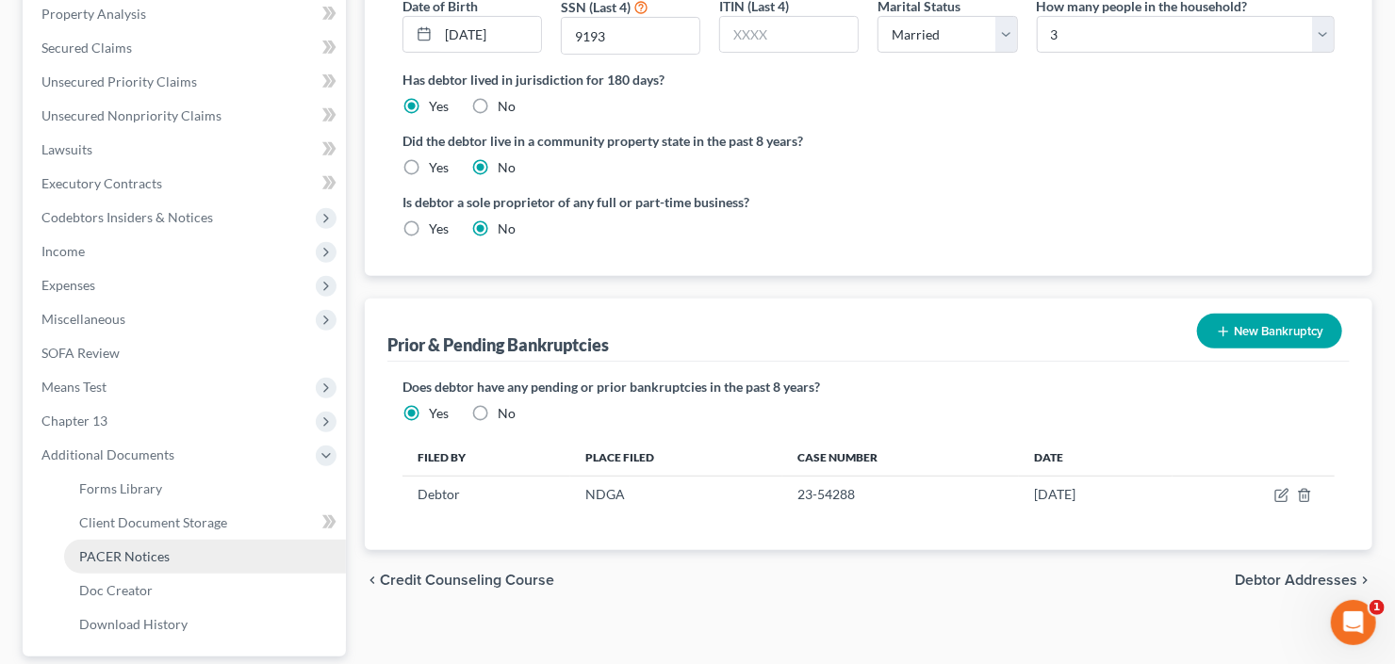
click at [110, 560] on span "PACER Notices" at bounding box center [124, 557] width 90 height 16
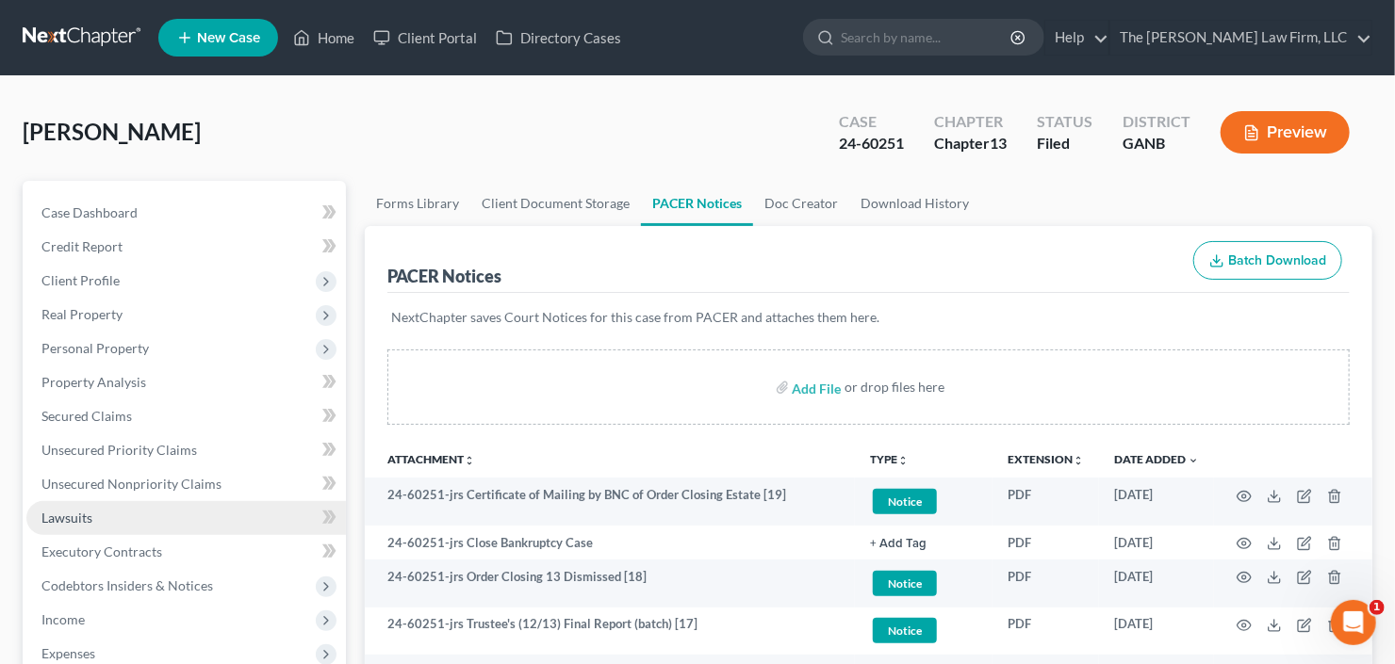
select select "1"
select select "2"
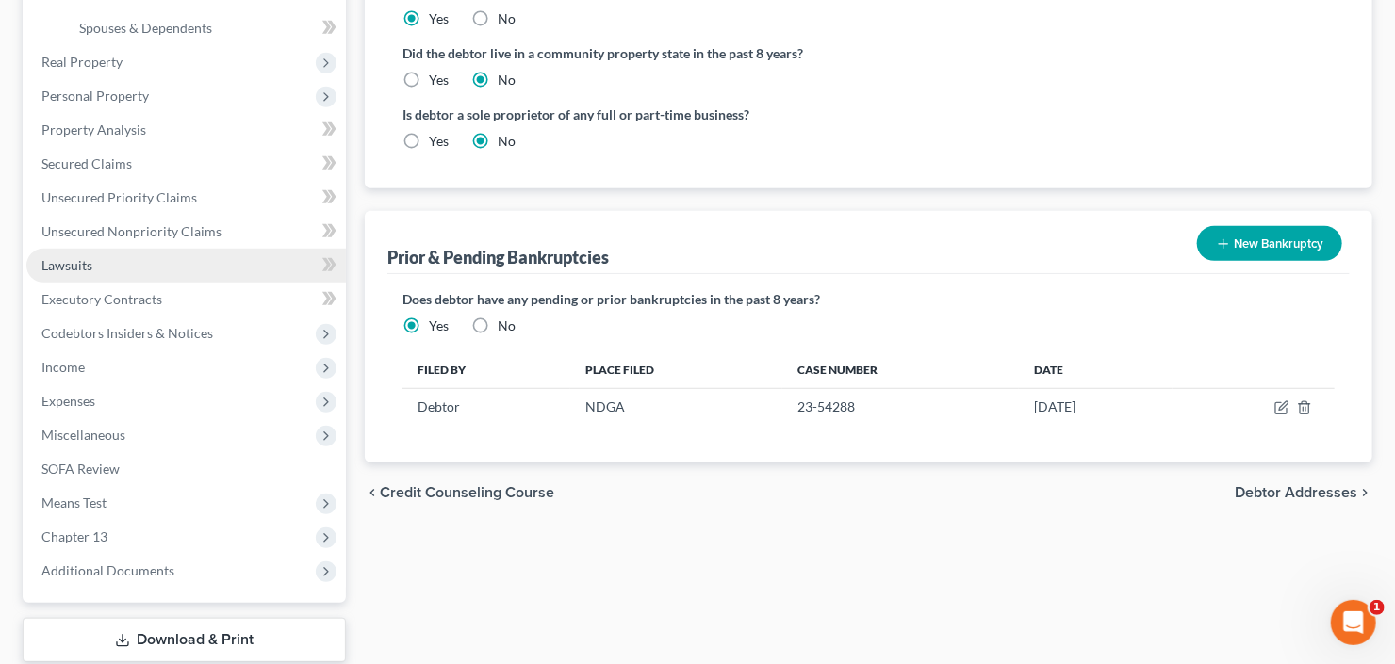
scroll to position [572, 0]
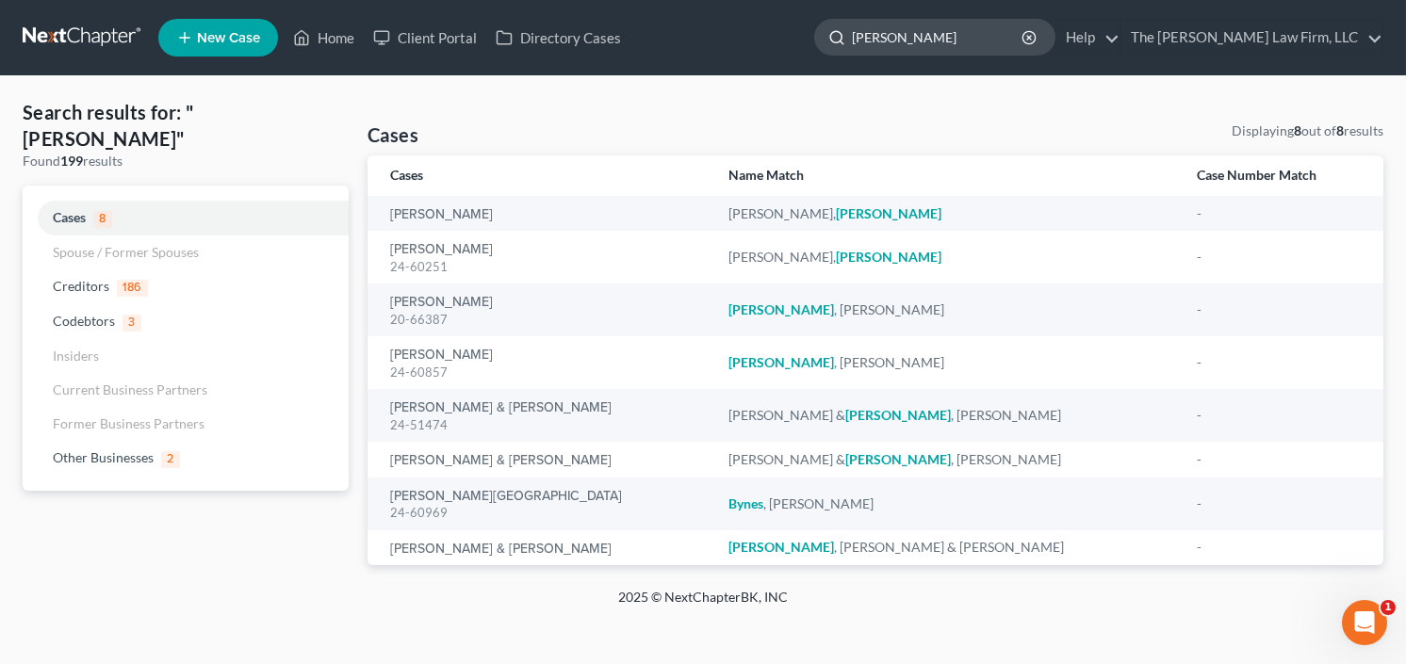
click at [956, 30] on input "byron" at bounding box center [938, 37] width 172 height 35
drag, startPoint x: 928, startPoint y: 41, endPoint x: 763, endPoint y: 86, distance: 171.0
click at [770, 83] on div "Home New Case Client Portal Directory Cases The Craig Black Law Firm, LLC cb@cr…" at bounding box center [703, 332] width 1406 height 664
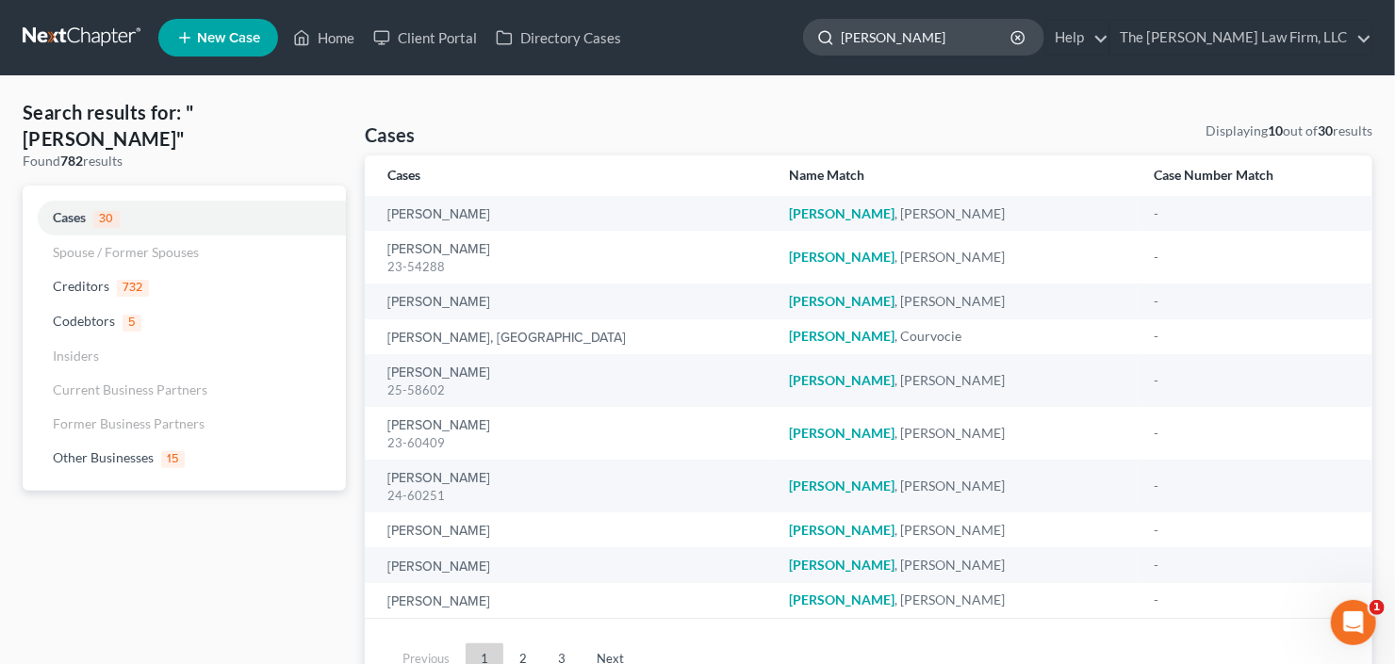
click at [976, 43] on input "henderson" at bounding box center [927, 37] width 172 height 35
drag, startPoint x: 811, startPoint y: 67, endPoint x: 675, endPoint y: 108, distance: 141.9
click at [694, 94] on div "Home New Case Client Portal Directory Cases The Craig Black Law Firm, LLC cb@cr…" at bounding box center [697, 377] width 1395 height 755
type input "shanee"
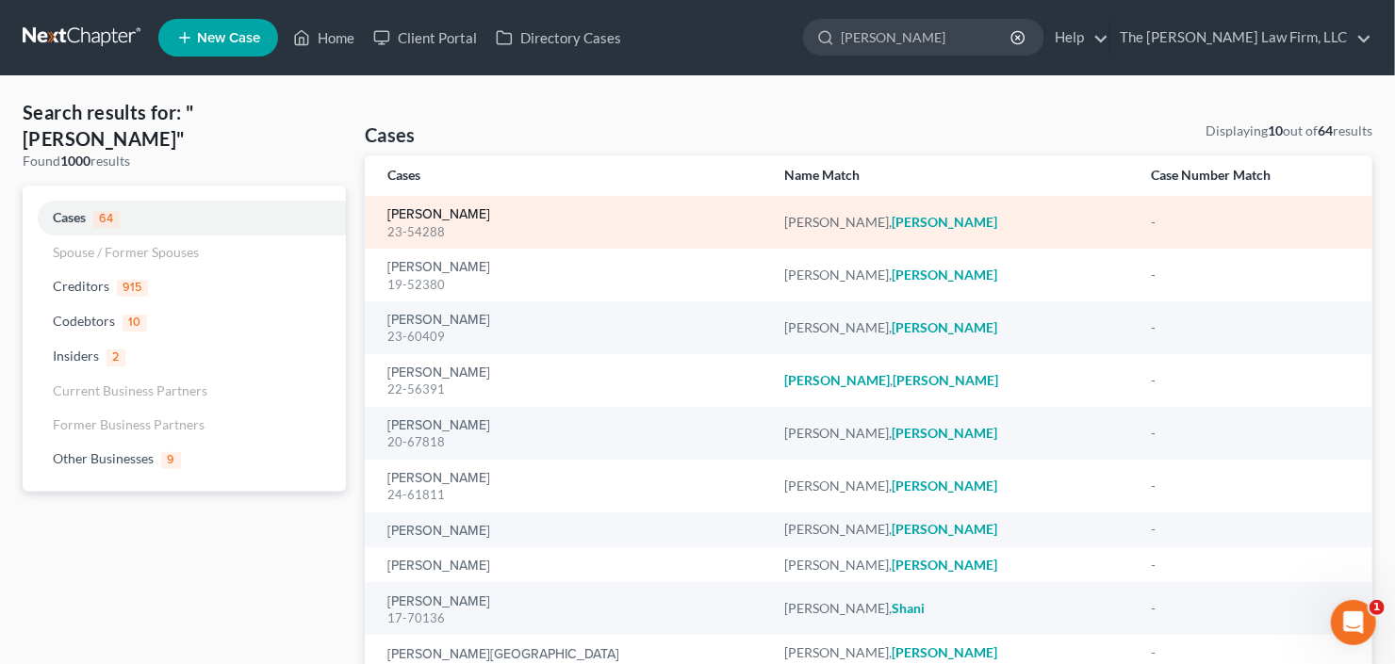
click at [417, 218] on link "Henderson, Shanee" at bounding box center [438, 214] width 103 height 13
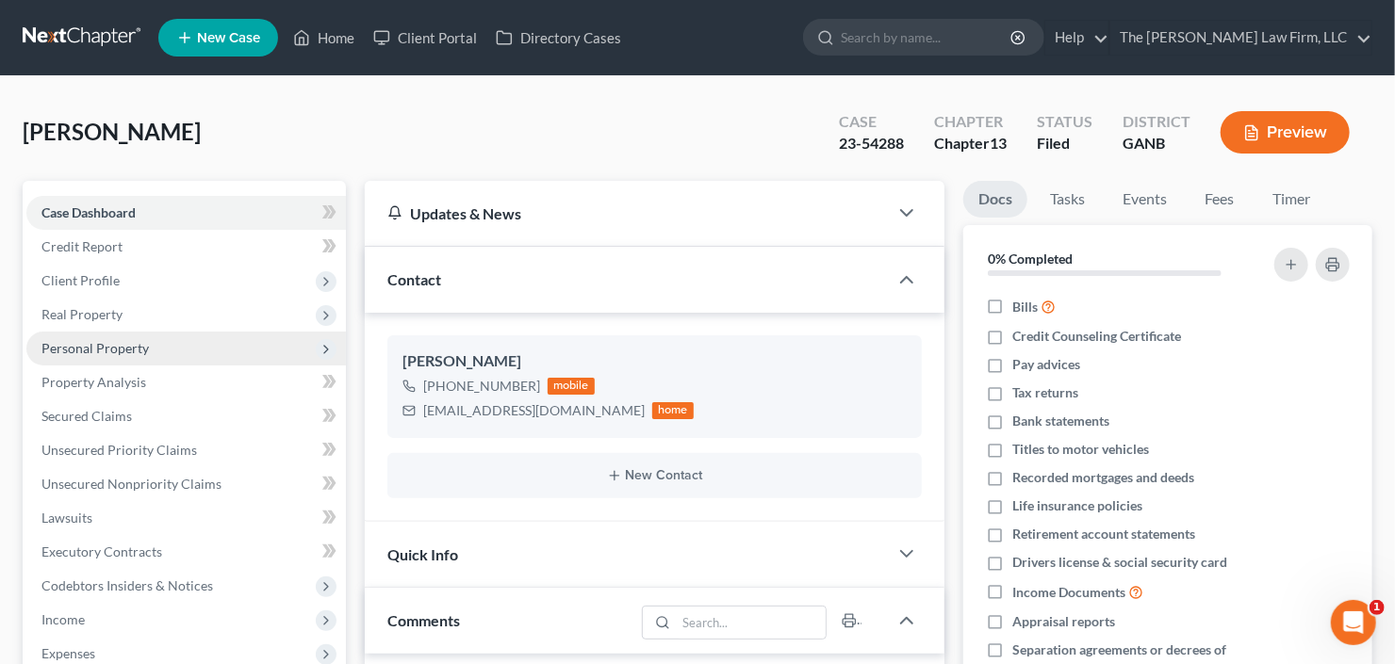
click at [78, 347] on span "Personal Property" at bounding box center [94, 348] width 107 height 16
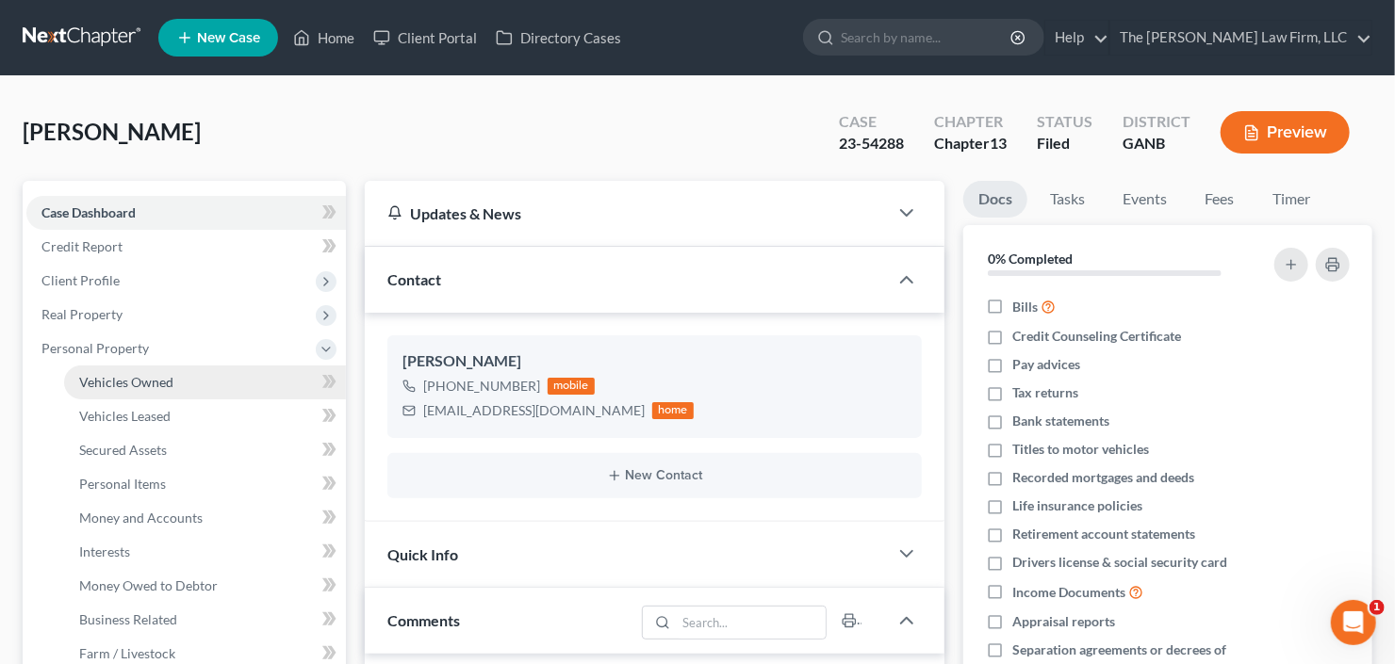
click at [92, 380] on span "Vehicles Owned" at bounding box center [126, 382] width 94 height 16
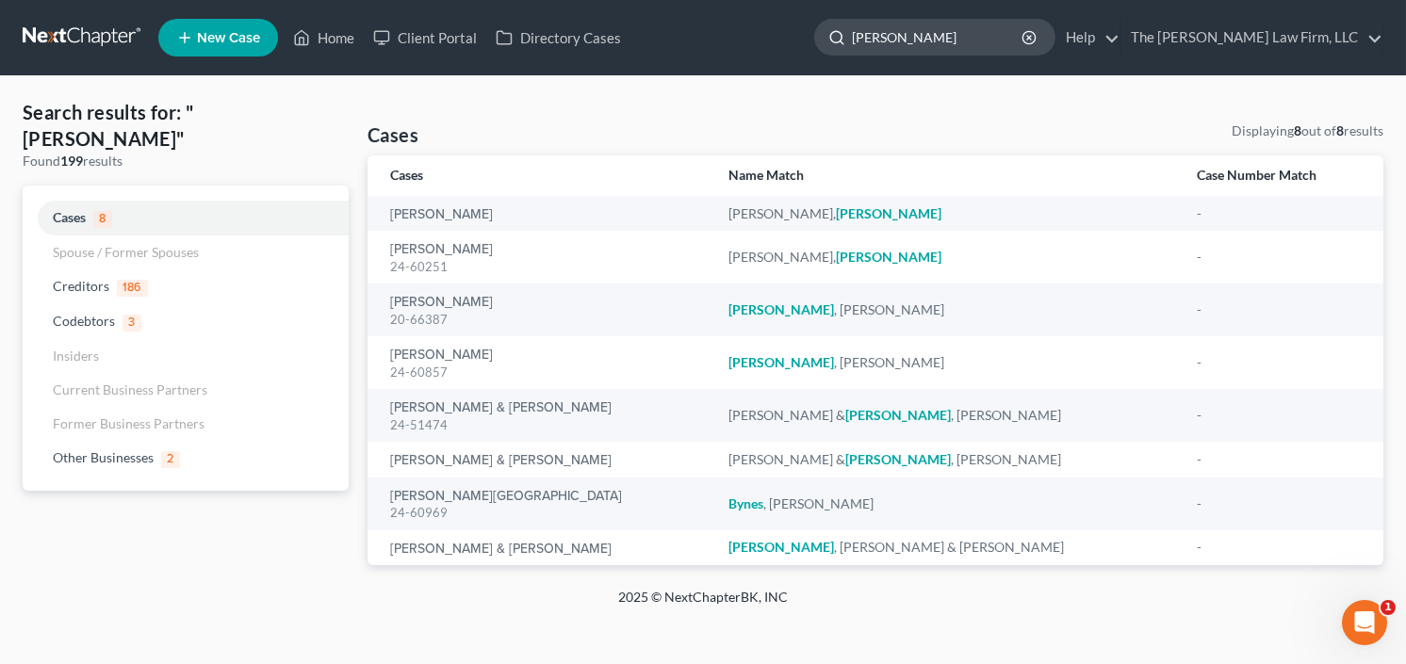
click at [938, 43] on input "byron" at bounding box center [938, 37] width 172 height 35
drag, startPoint x: 938, startPoint y: 43, endPoint x: 770, endPoint y: 76, distance: 171.0
click at [773, 76] on div "Home New Case Client Portal Directory Cases The Craig Black Law Firm, LLC cb@cr…" at bounding box center [703, 332] width 1406 height 664
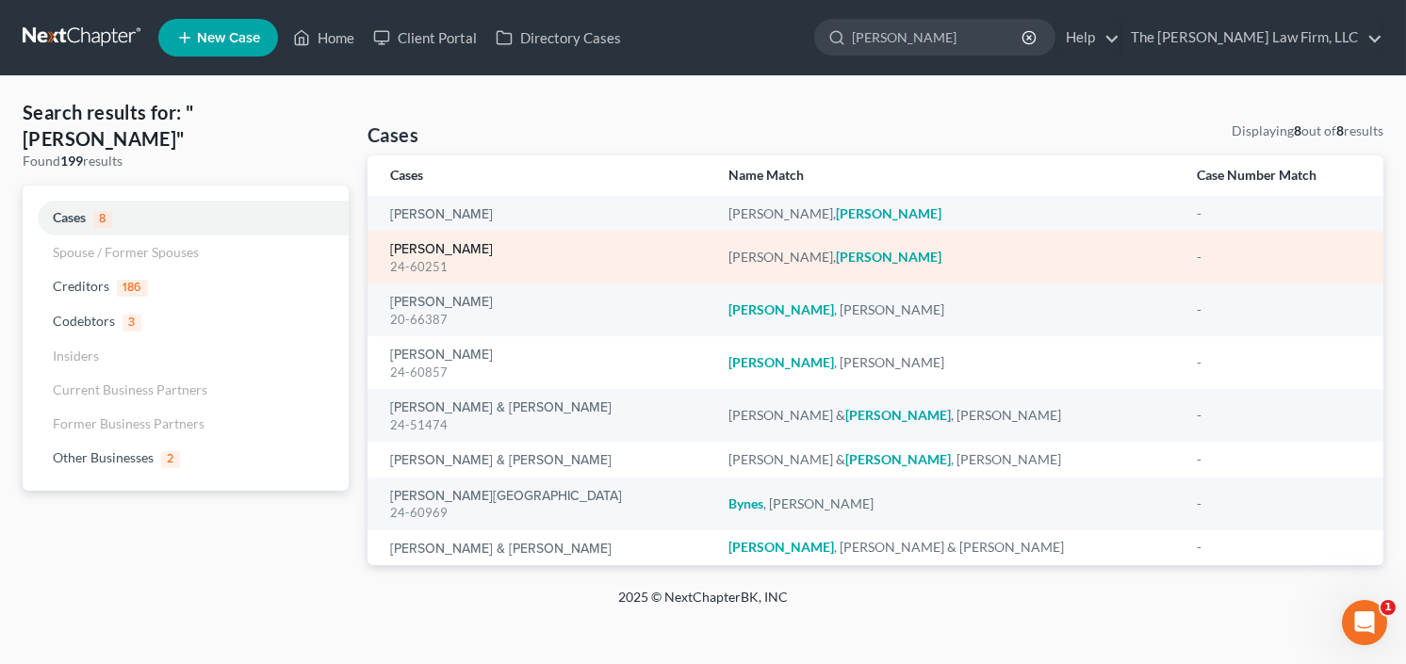
click at [433, 256] on link "Henderson, Byron" at bounding box center [441, 249] width 103 height 13
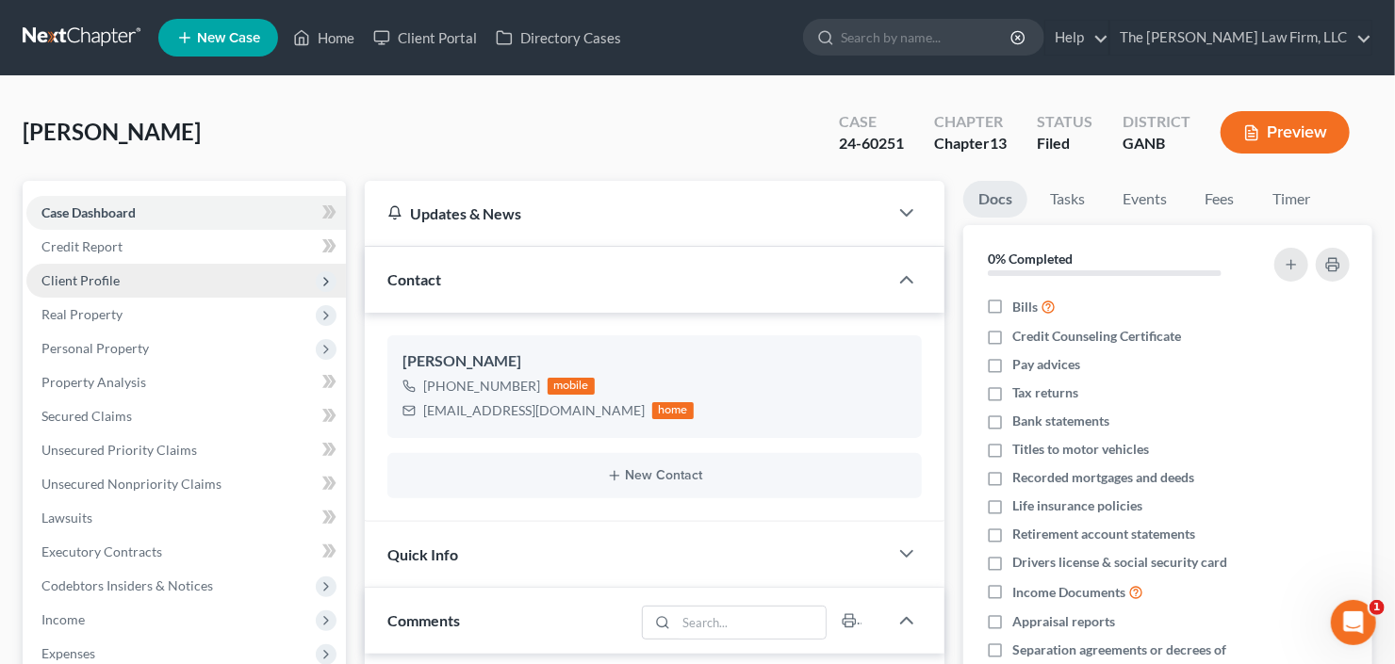
scroll to position [30, 0]
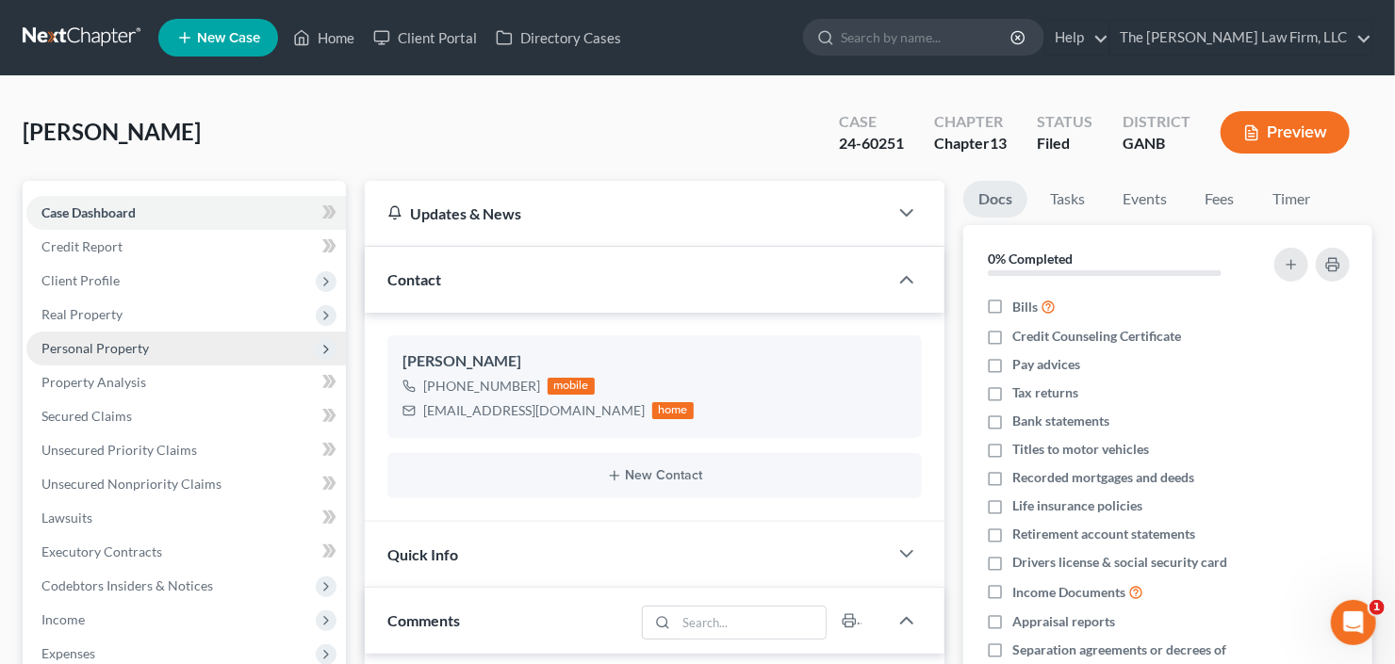
click at [114, 346] on span "Personal Property" at bounding box center [94, 348] width 107 height 16
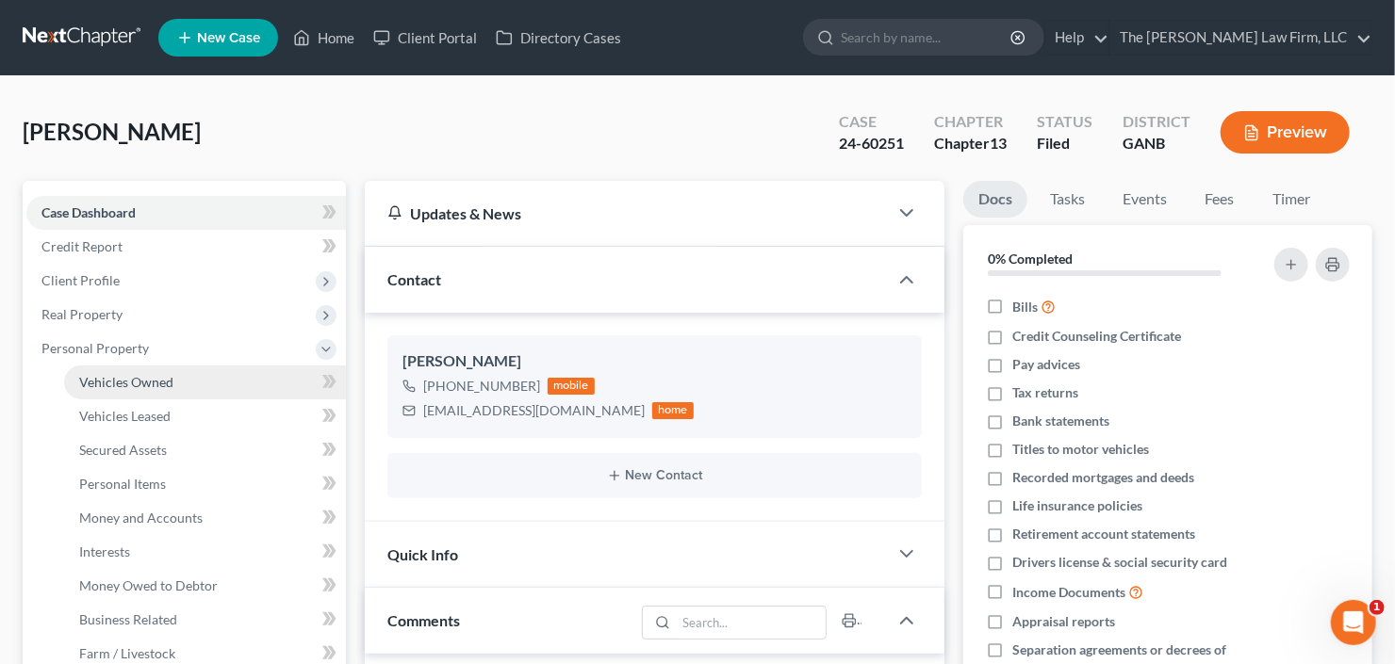
click at [125, 383] on span "Vehicles Owned" at bounding box center [126, 382] width 94 height 16
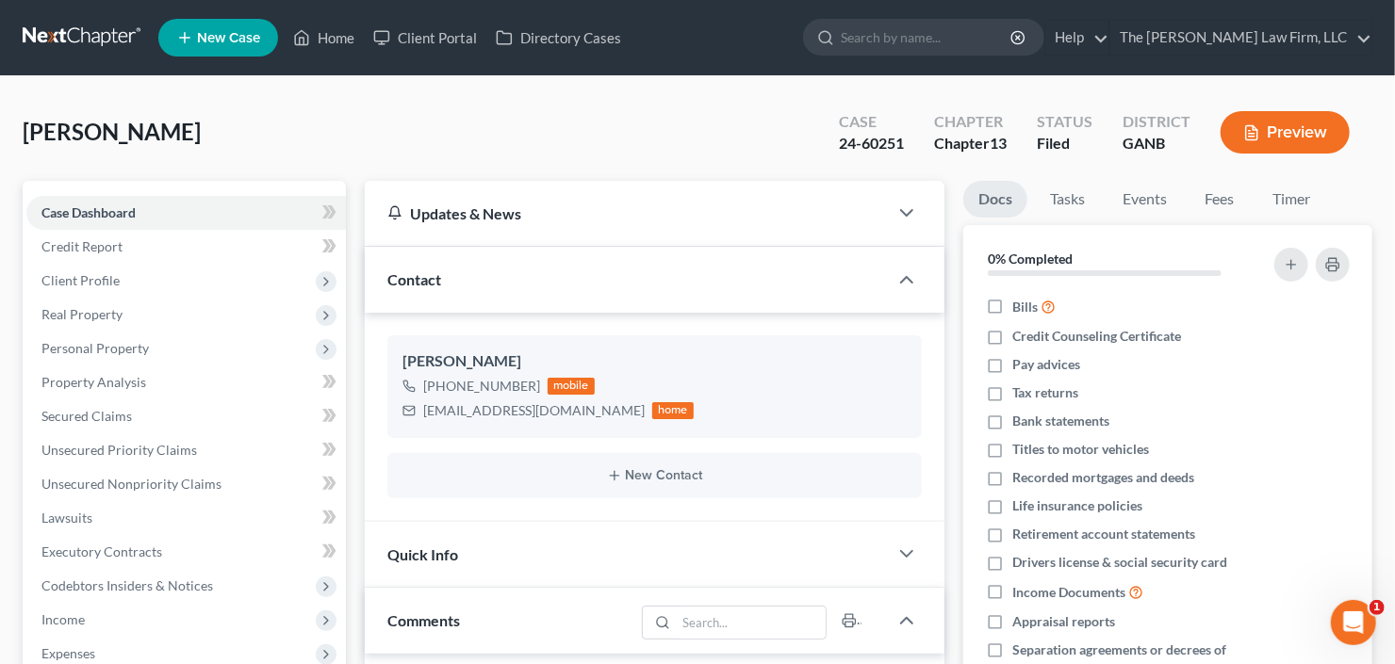
scroll to position [30, 0]
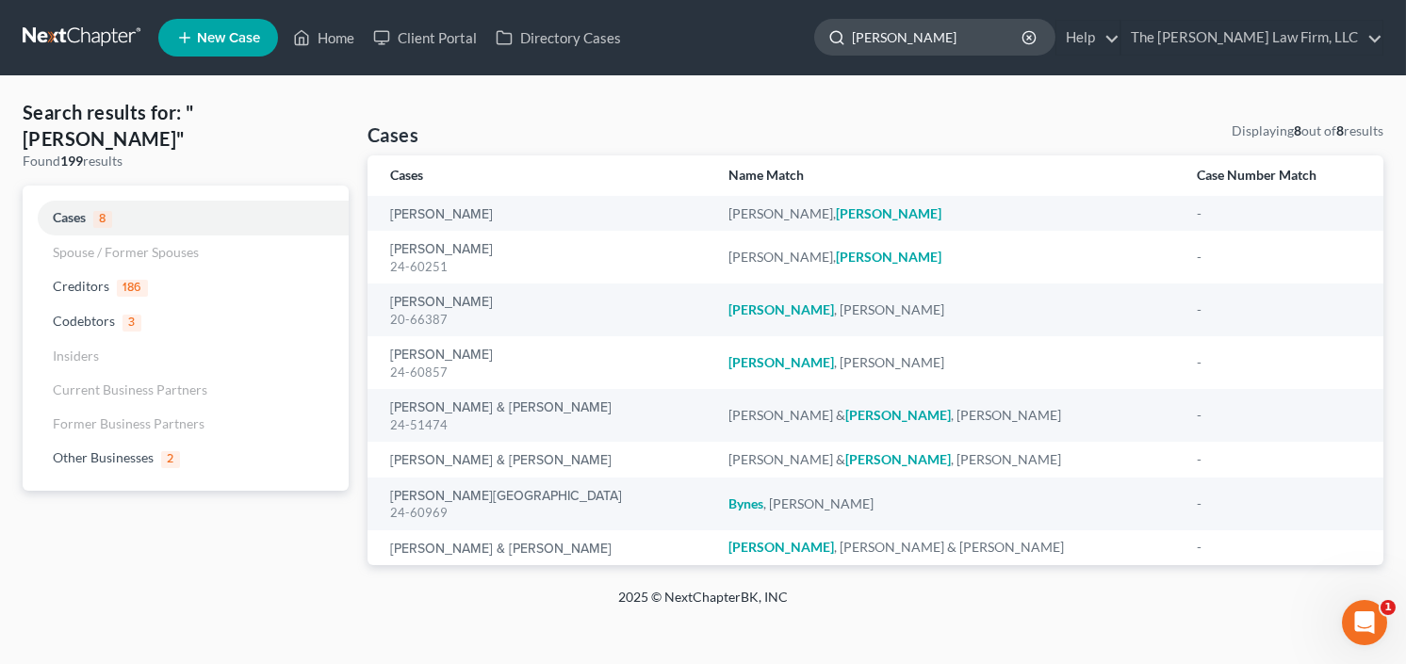
click at [953, 39] on input "byron" at bounding box center [938, 37] width 172 height 35
drag, startPoint x: 748, startPoint y: 83, endPoint x: 699, endPoint y: 102, distance: 52.5
click at [735, 87] on div "Home New Case Client Portal Directory Cases The Craig Black Law Firm, LLC cb@cr…" at bounding box center [703, 332] width 1406 height 664
type input "shanee"
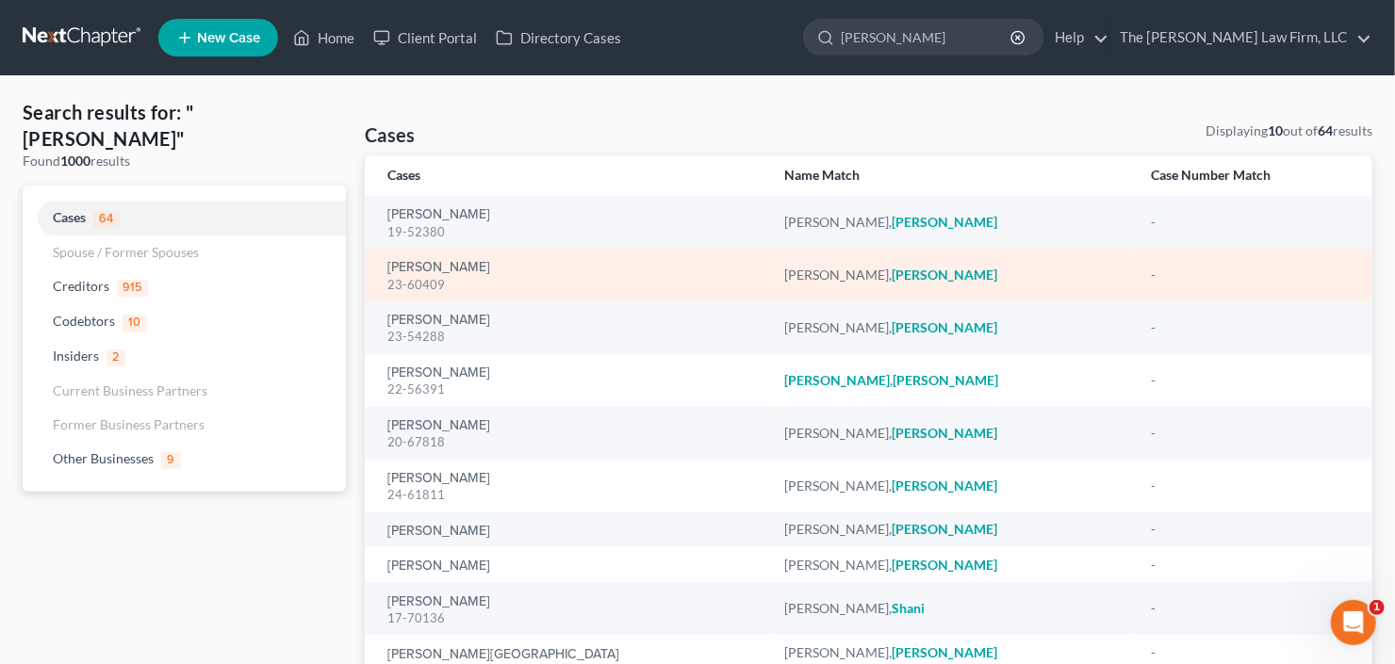
click at [402, 257] on div "Henderson, Shanee 23-60409" at bounding box center [570, 275] width 367 height 37
click at [405, 261] on link "Henderson, Shanee" at bounding box center [438, 267] width 103 height 13
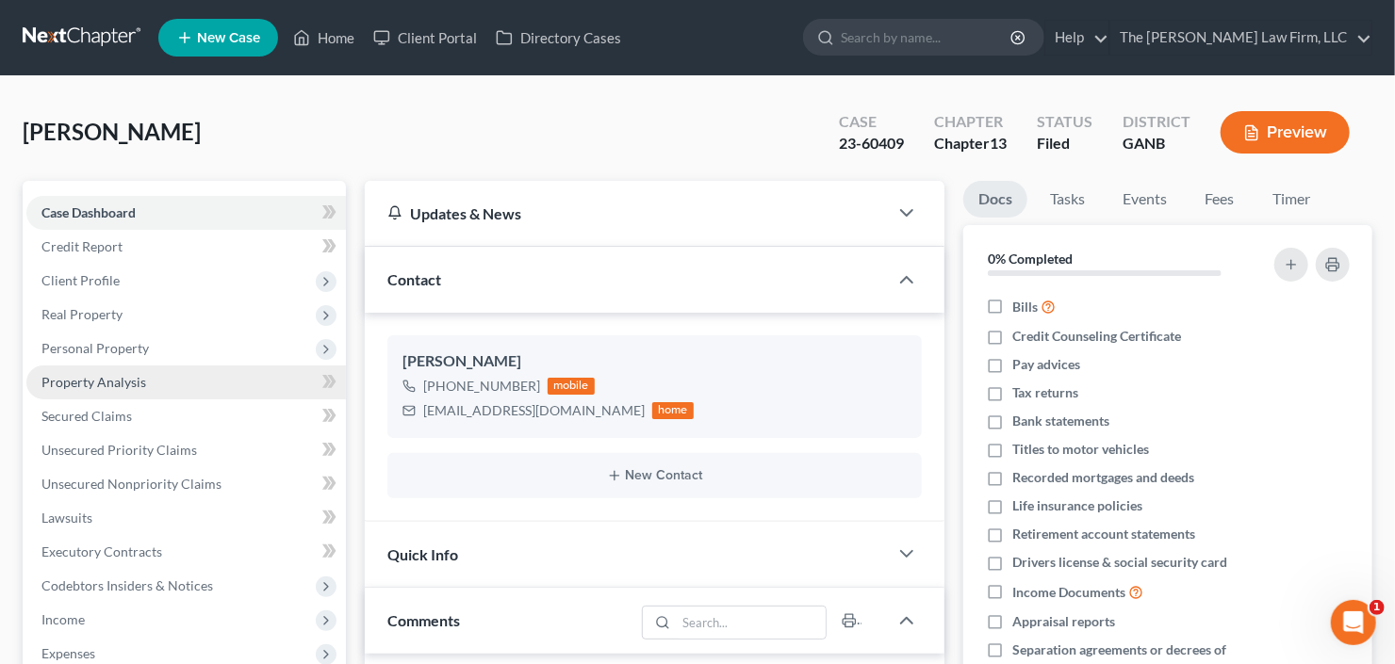
scroll to position [30, 0]
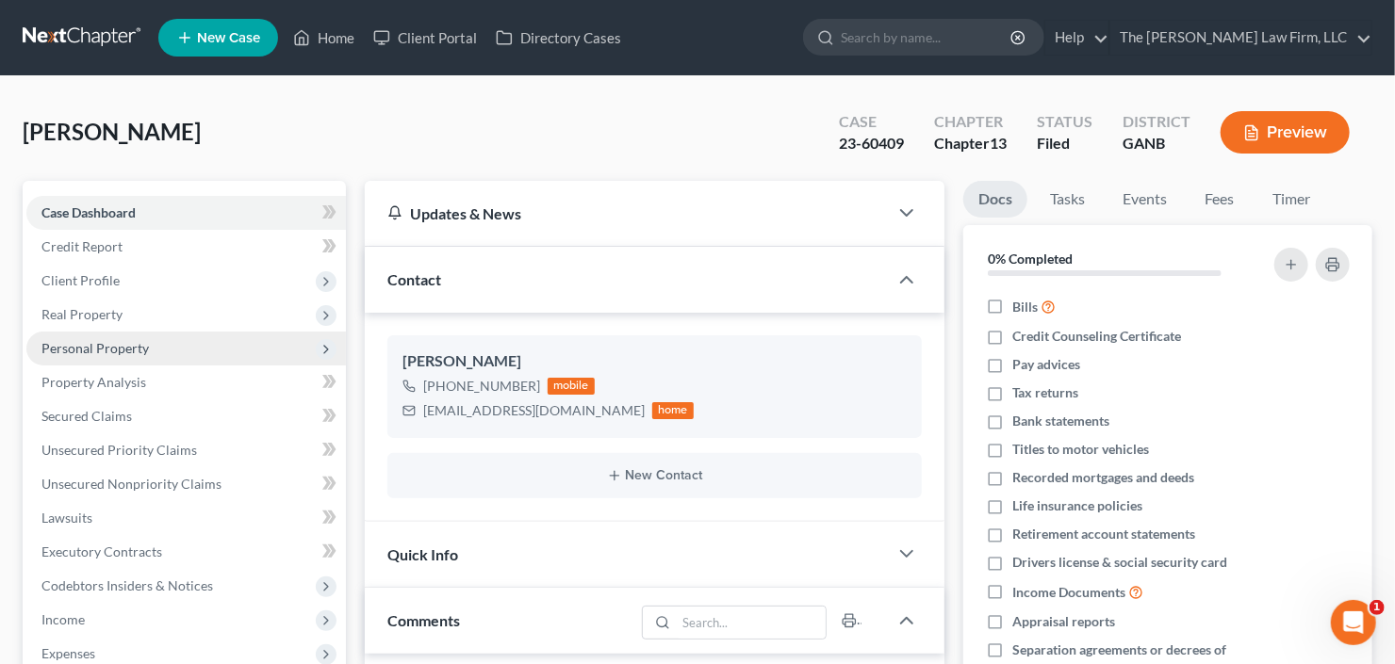
click at [92, 352] on span "Personal Property" at bounding box center [94, 348] width 107 height 16
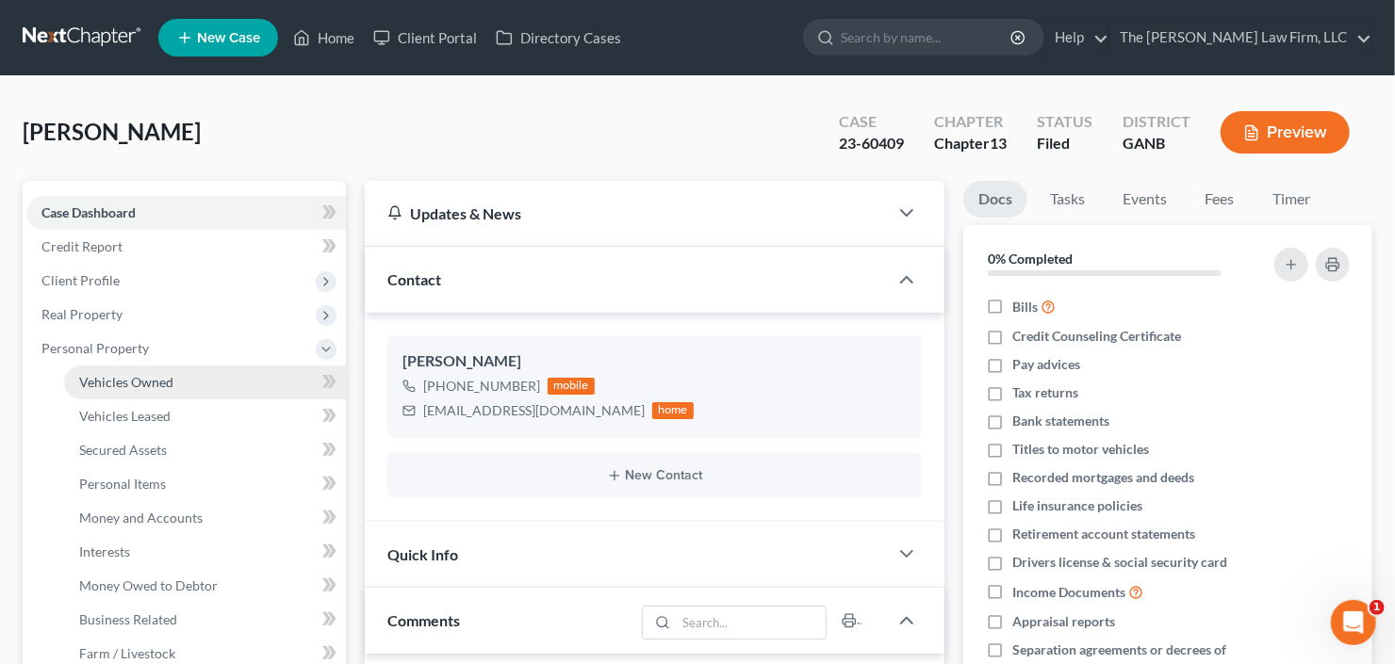
click at [107, 381] on span "Vehicles Owned" at bounding box center [126, 382] width 94 height 16
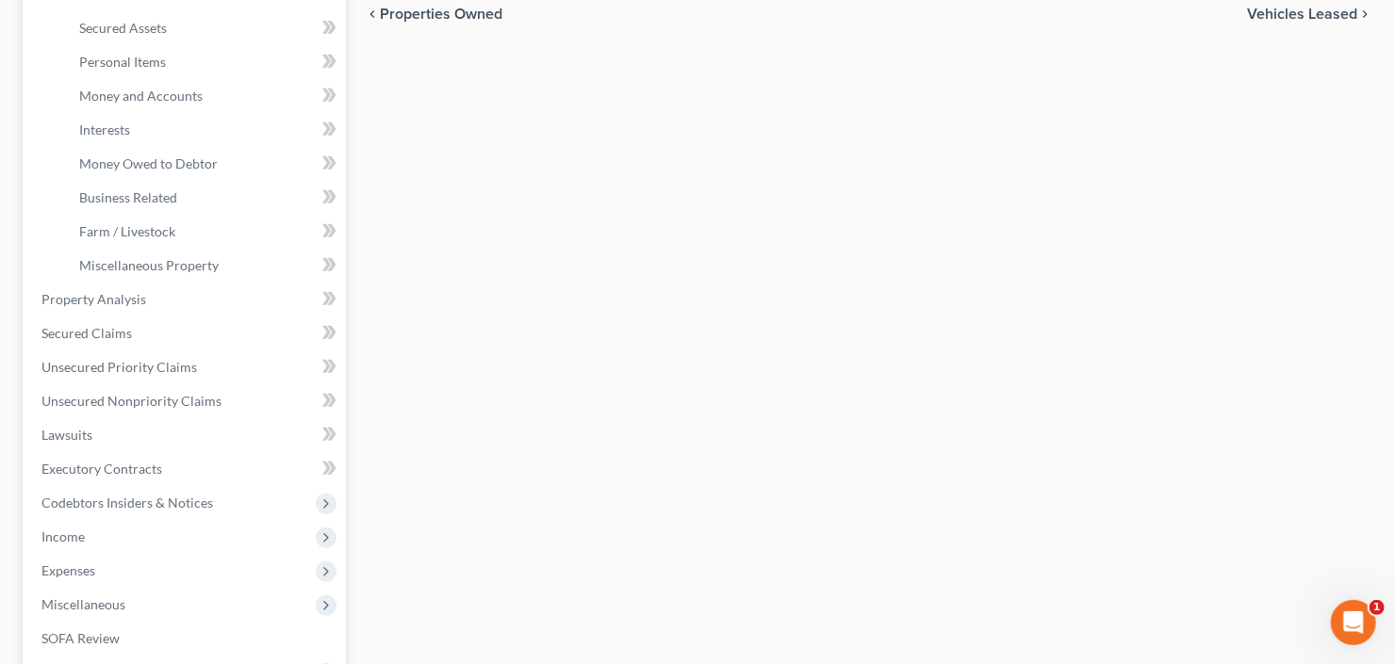
scroll to position [528, 0]
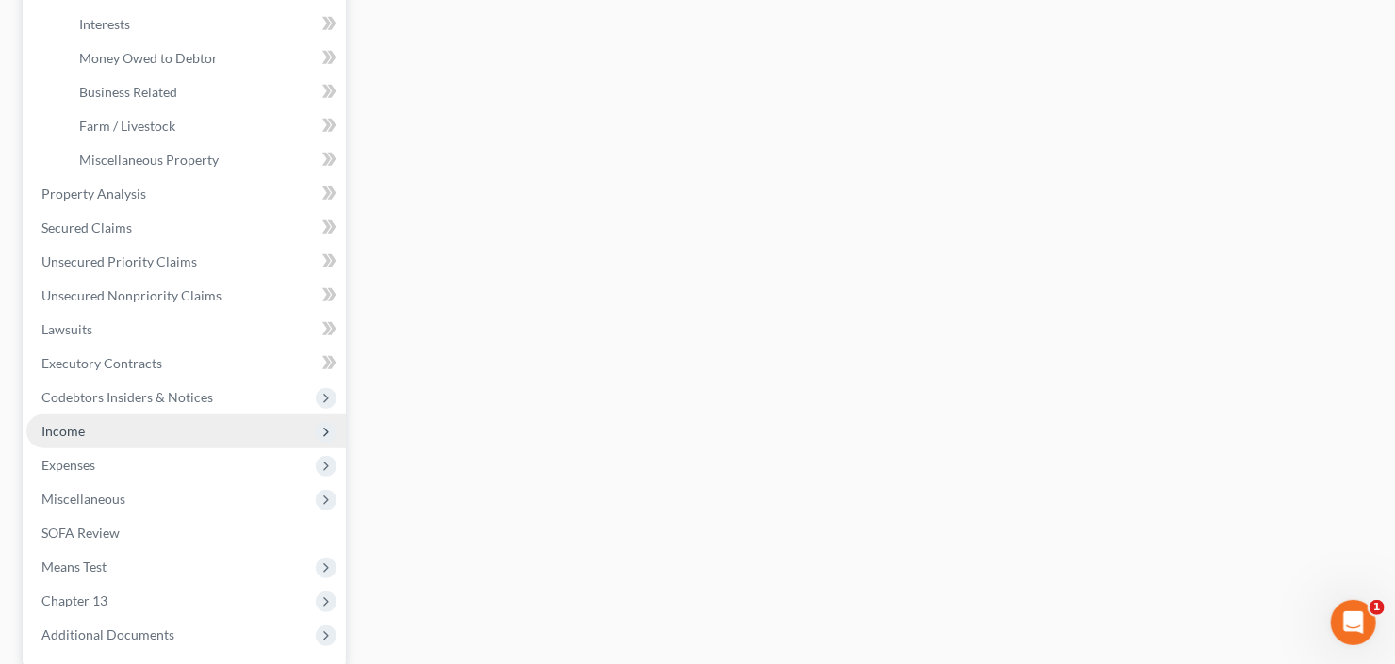
click at [114, 435] on span "Income" at bounding box center [186, 432] width 320 height 34
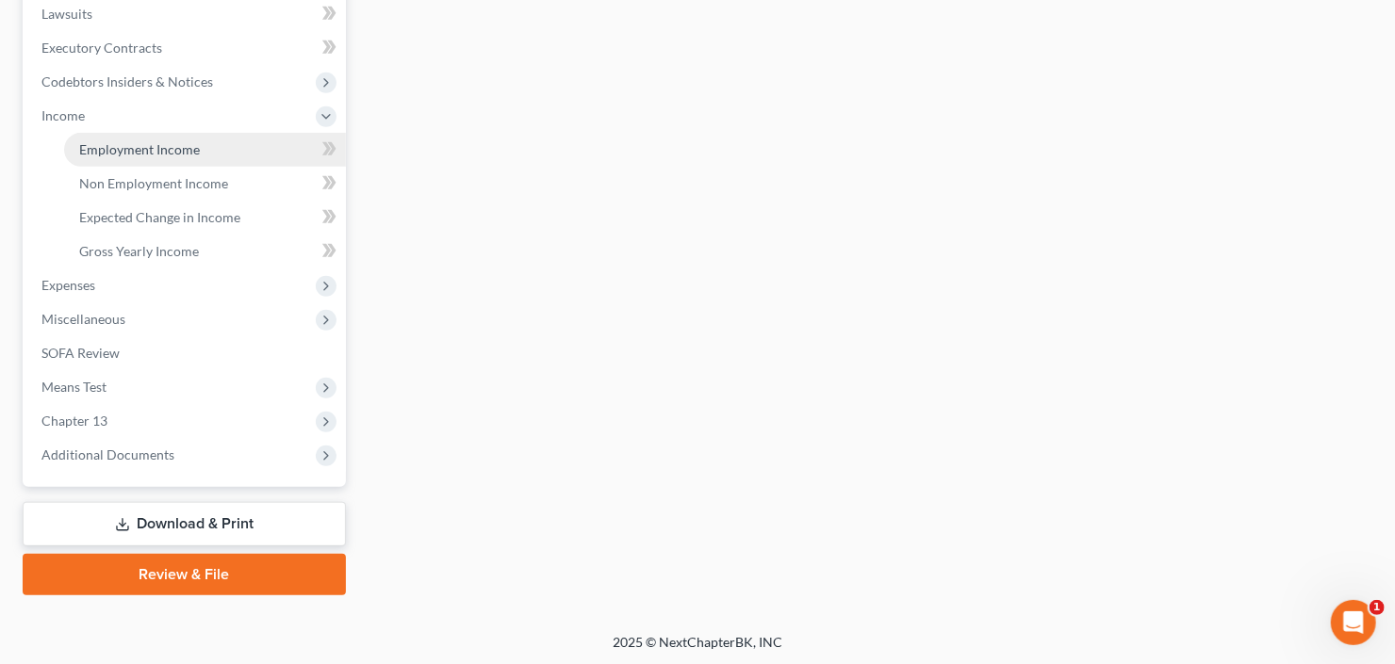
click at [146, 145] on span "Employment Income" at bounding box center [139, 149] width 121 height 16
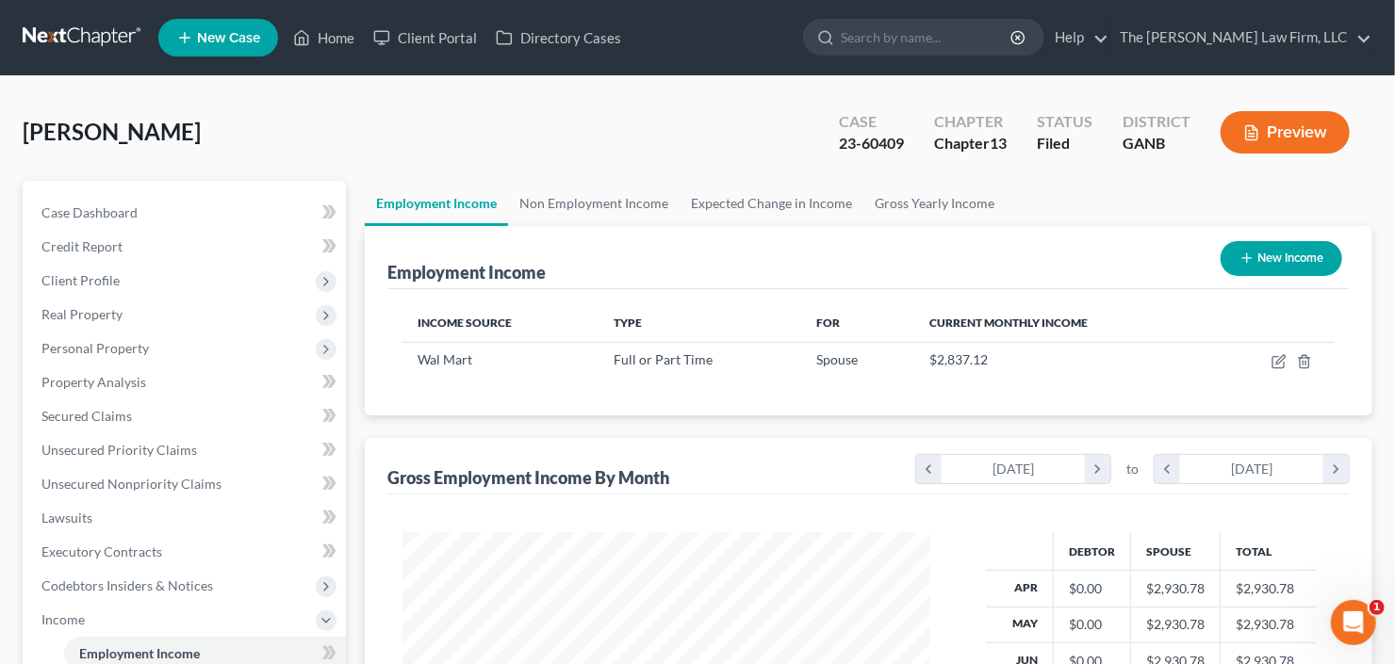
scroll to position [336, 566]
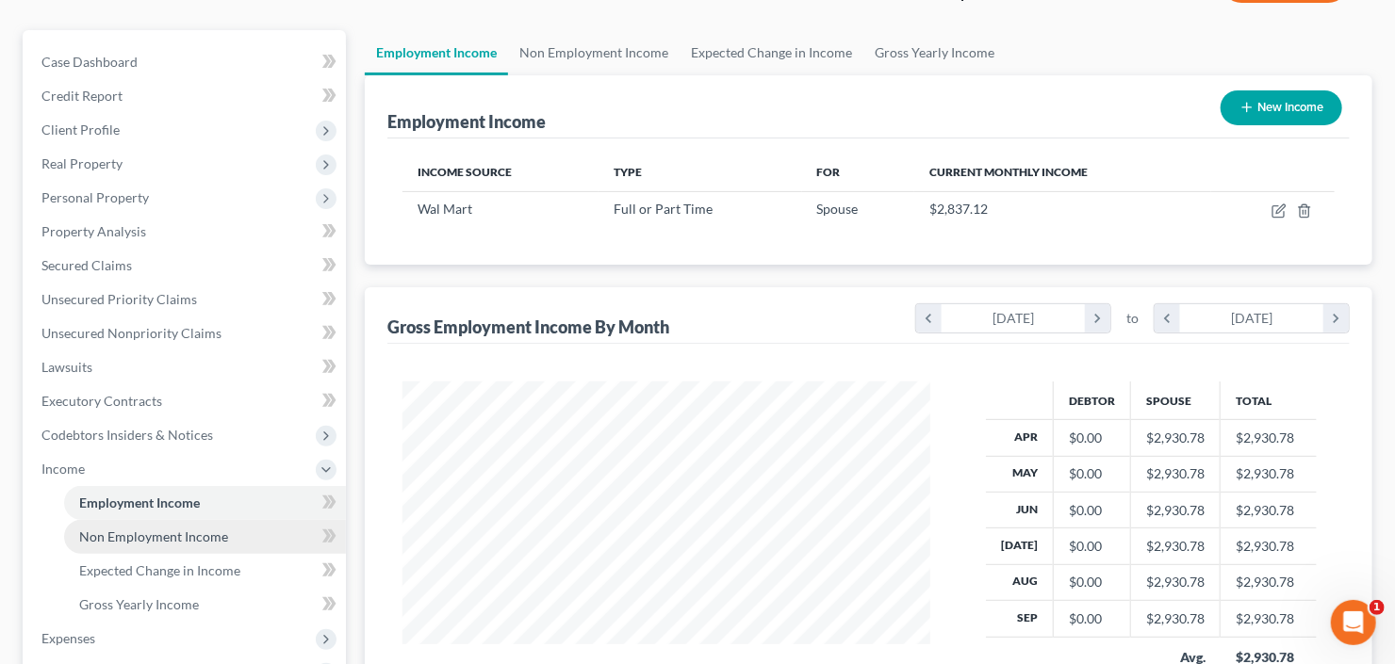
click at [144, 541] on span "Non Employment Income" at bounding box center [153, 537] width 149 height 16
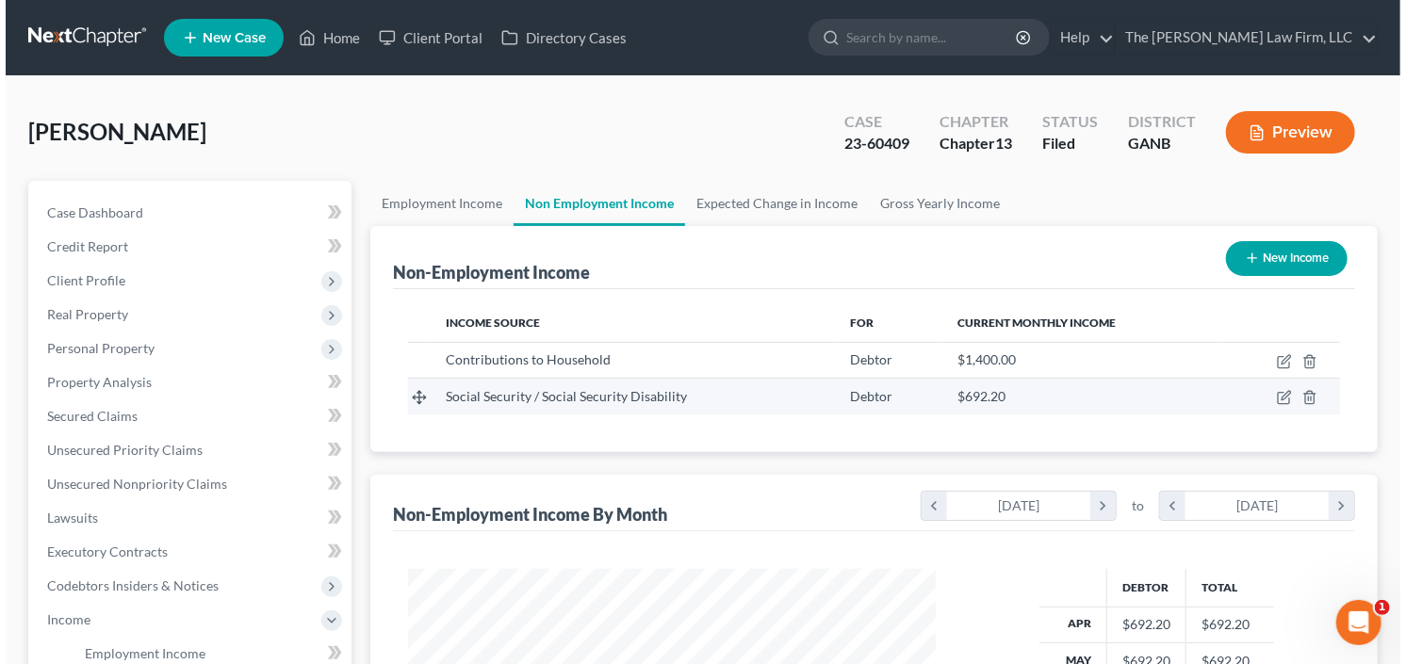
scroll to position [336, 566]
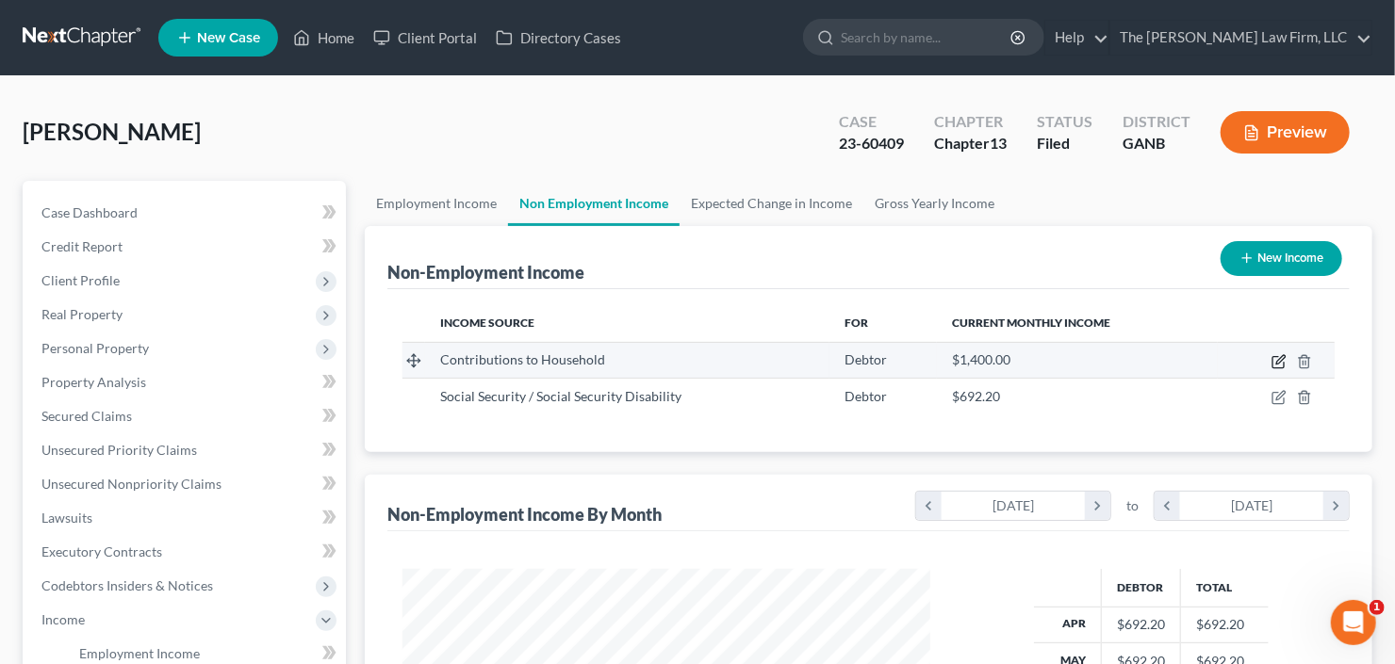
click at [1278, 364] on icon "button" at bounding box center [1278, 361] width 15 height 15
select select "8"
select select "0"
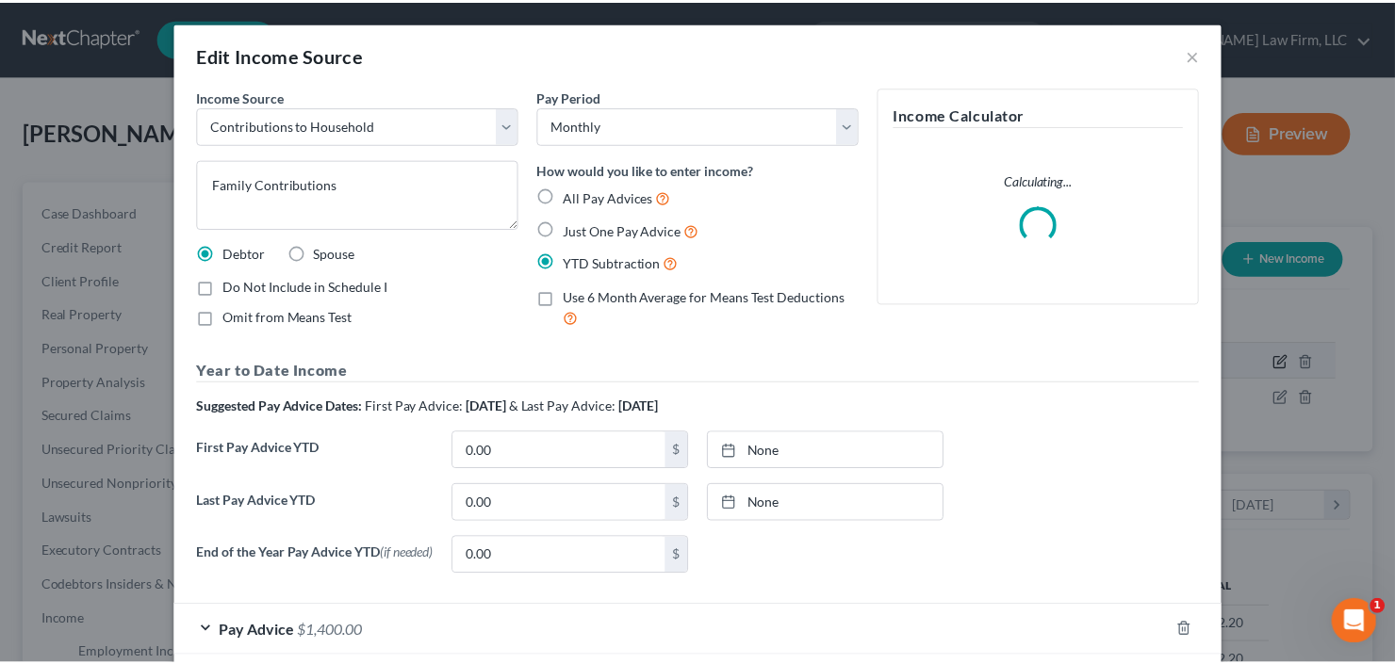
scroll to position [336, 570]
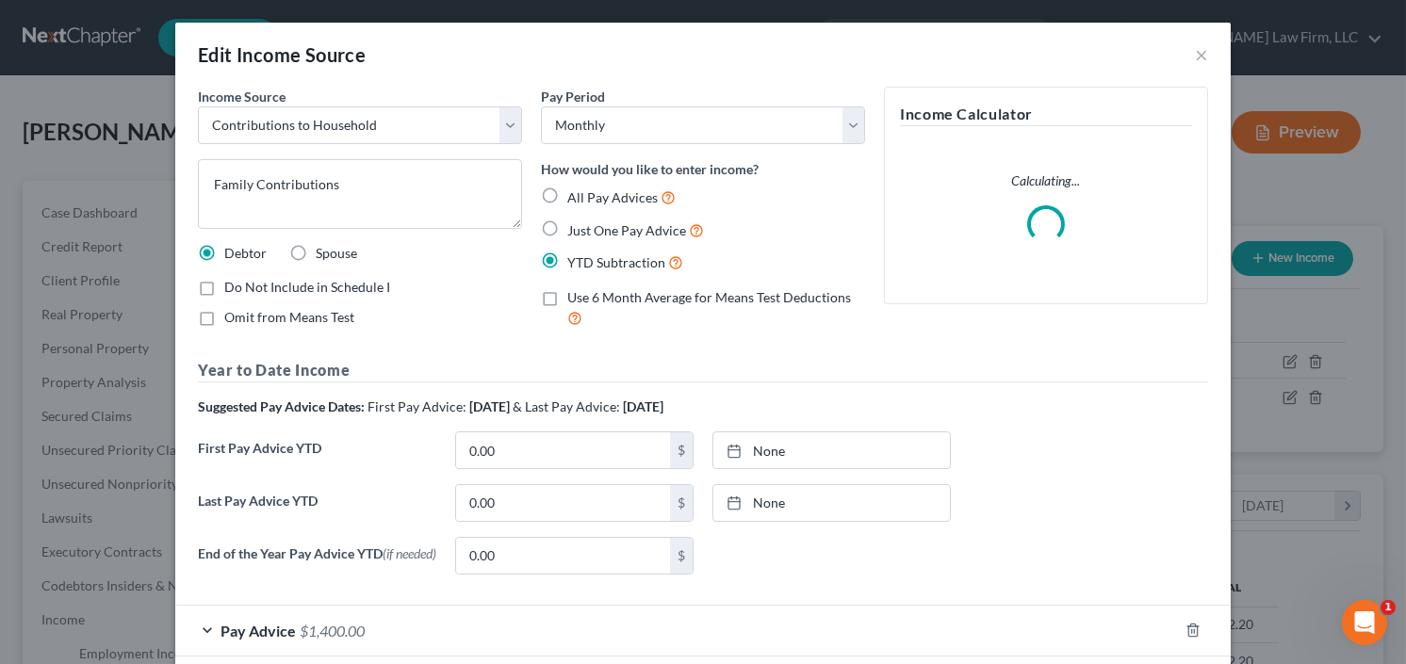
click at [1184, 53] on div "Edit Income Source ×" at bounding box center [703, 55] width 1056 height 64
click at [1195, 55] on button "×" at bounding box center [1201, 54] width 13 height 23
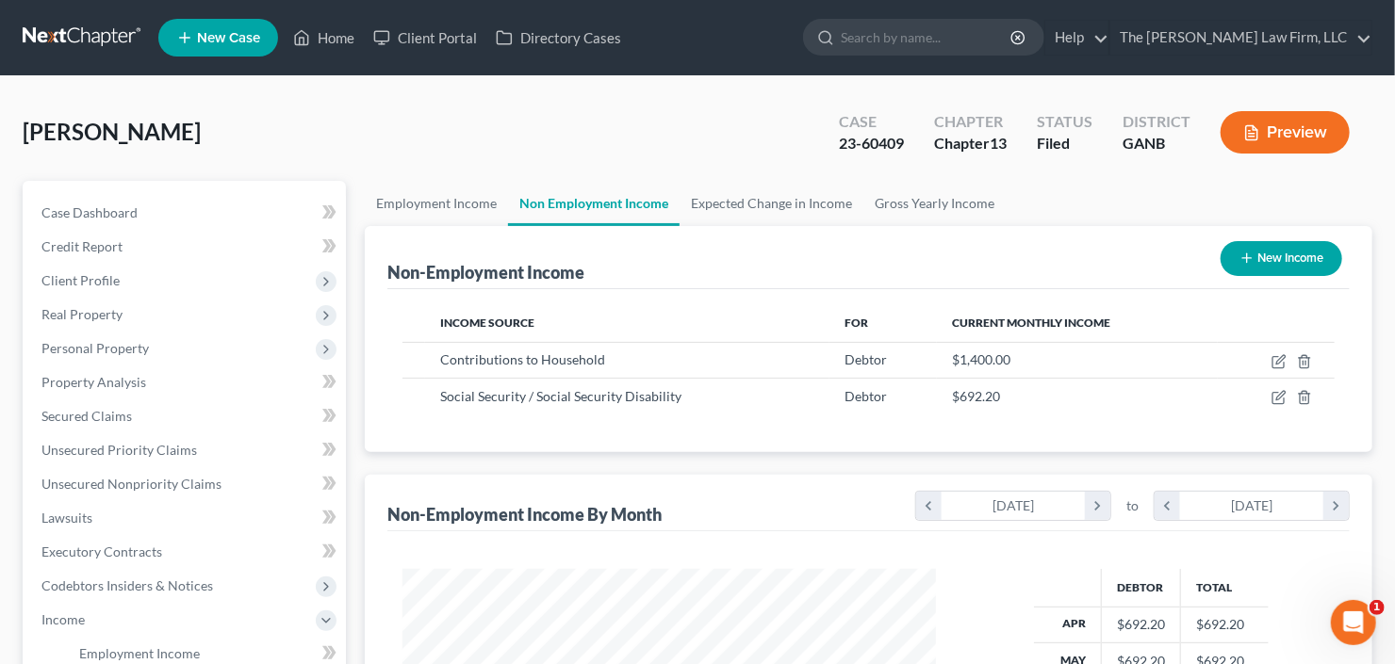
scroll to position [942172, 941942]
